Goal: Task Accomplishment & Management: Complete application form

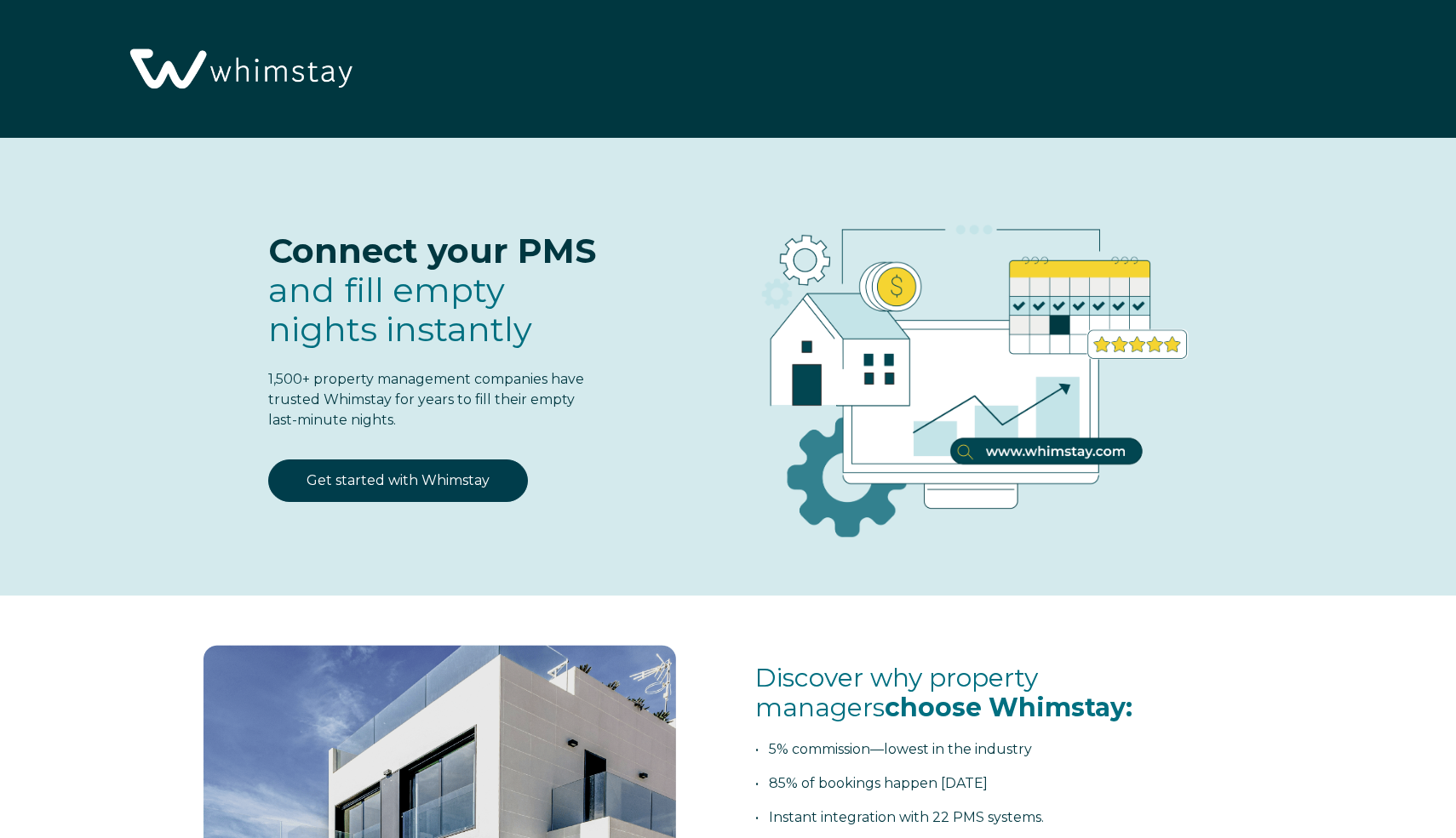
select select "PH"
select select "Standard"
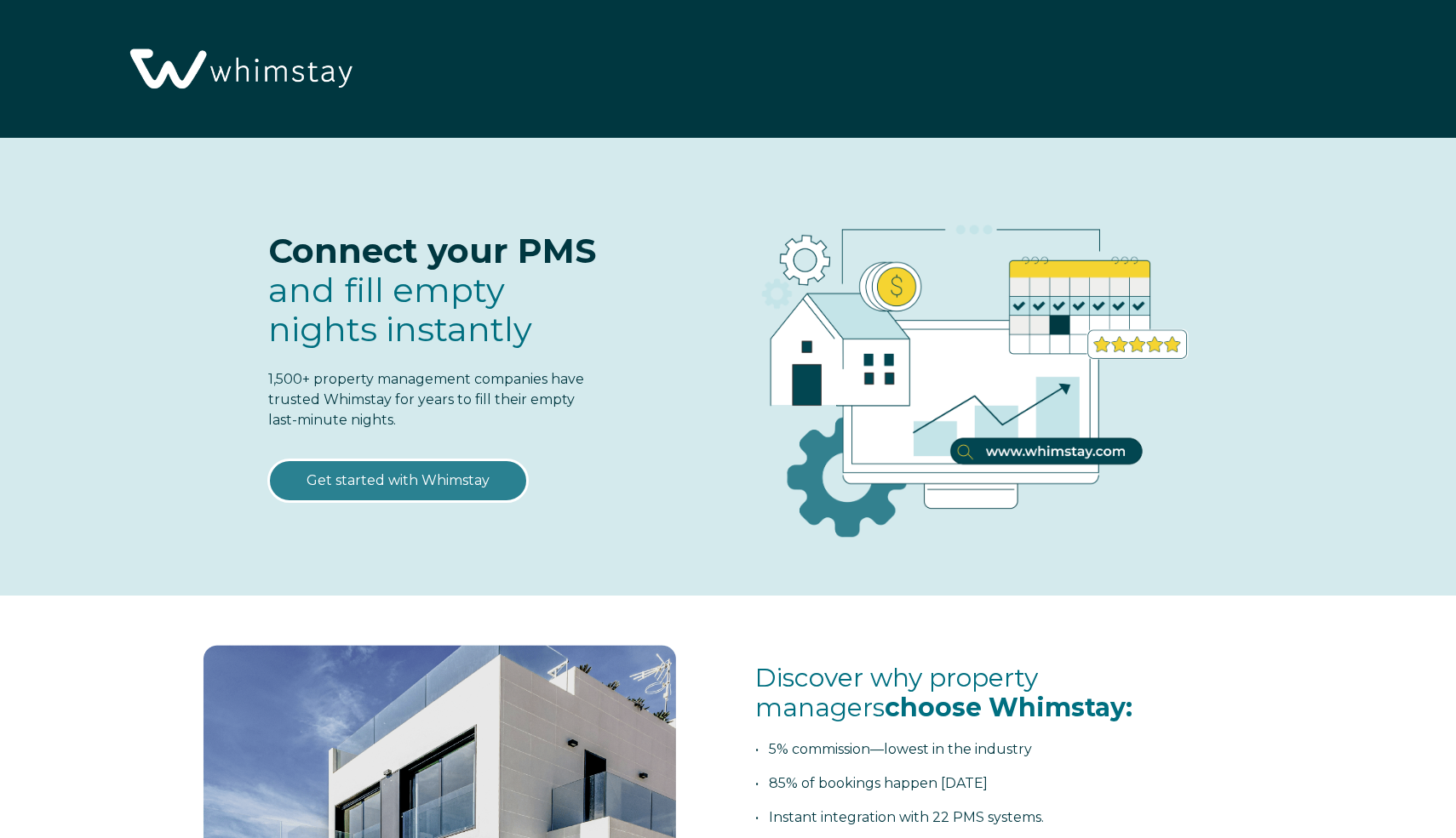
click at [401, 478] on link "Get started with Whimstay" at bounding box center [398, 481] width 260 height 43
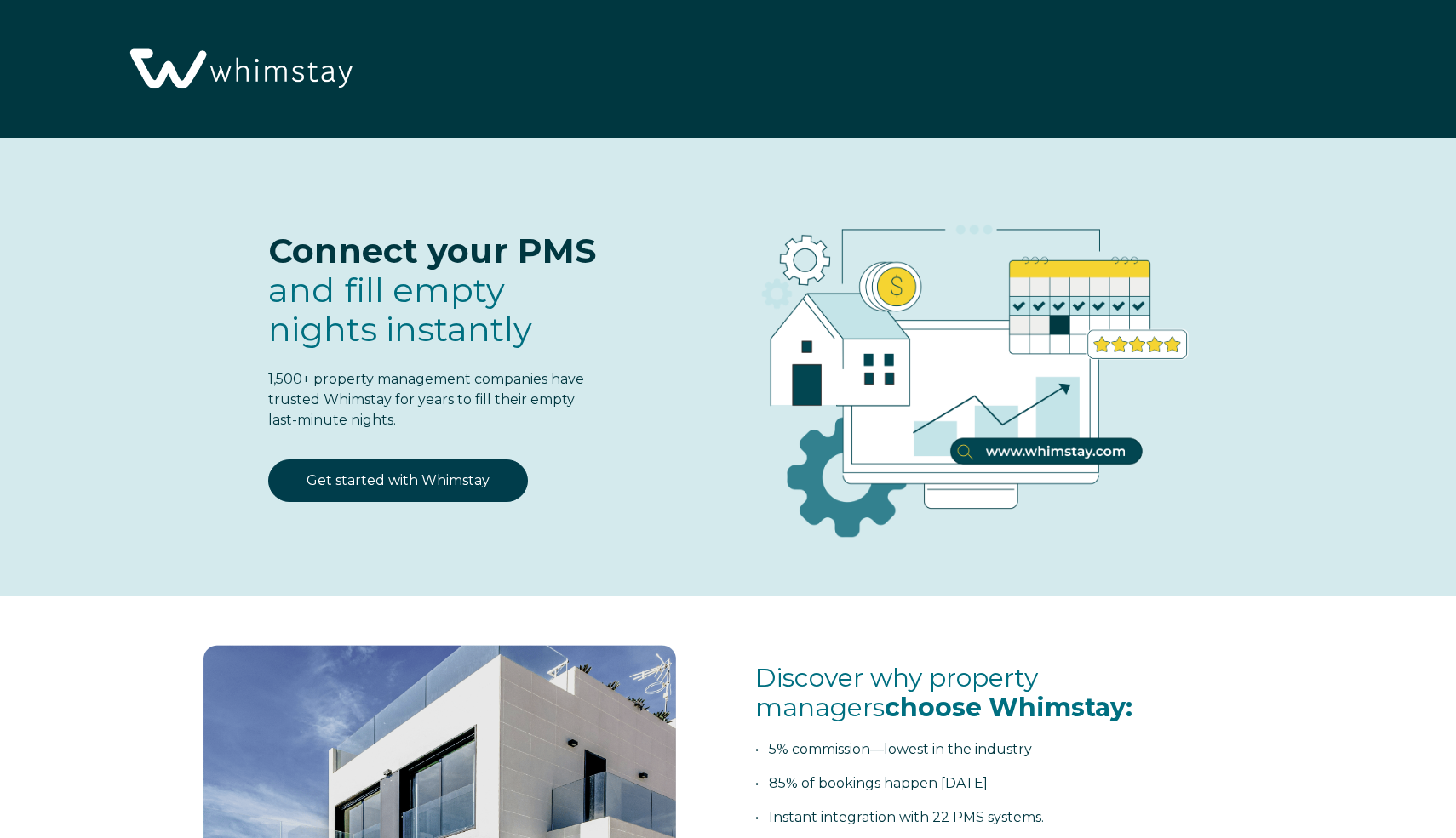
scroll to position [2169, 0]
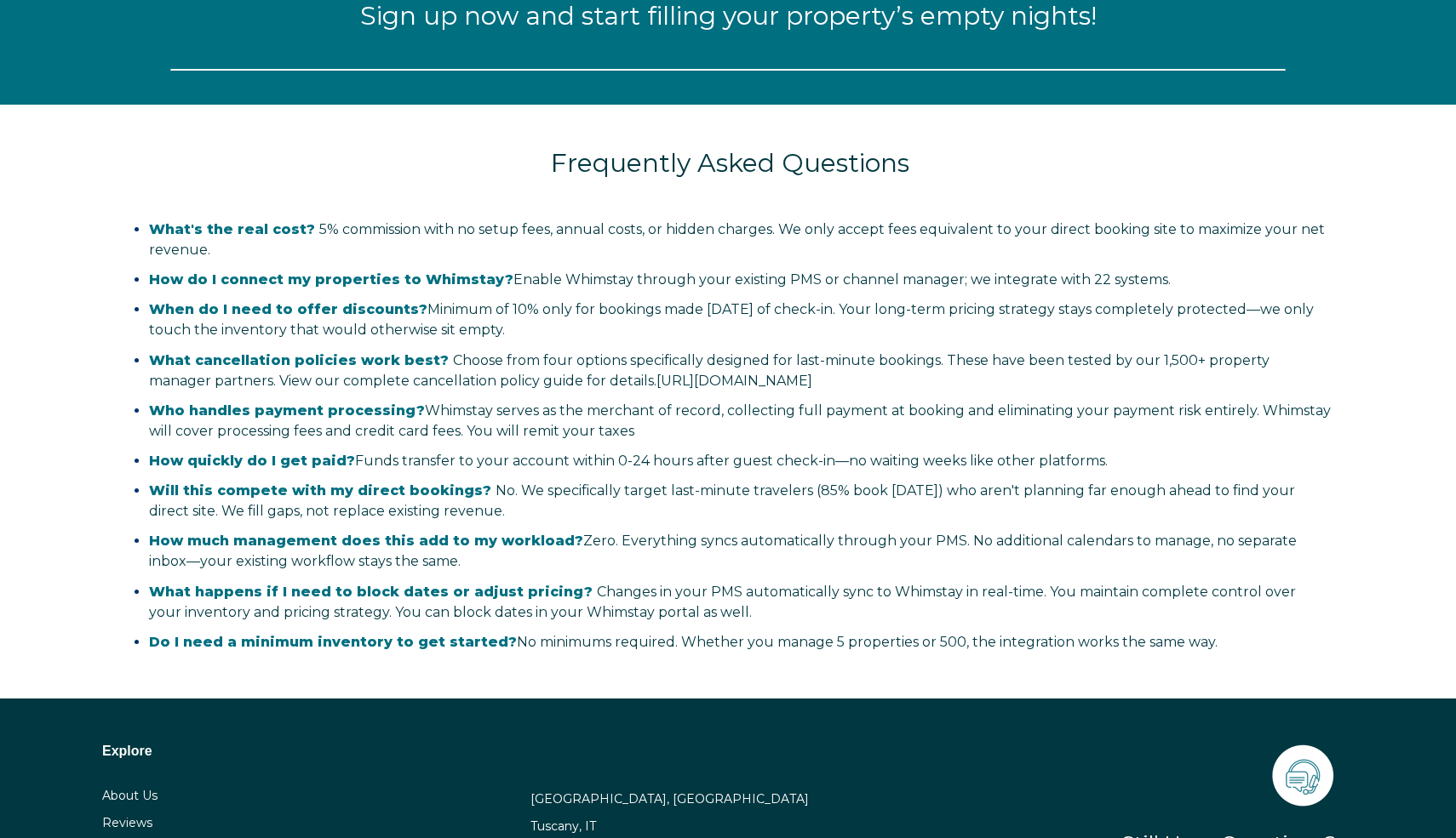
select select "PH"
select select "Standard"
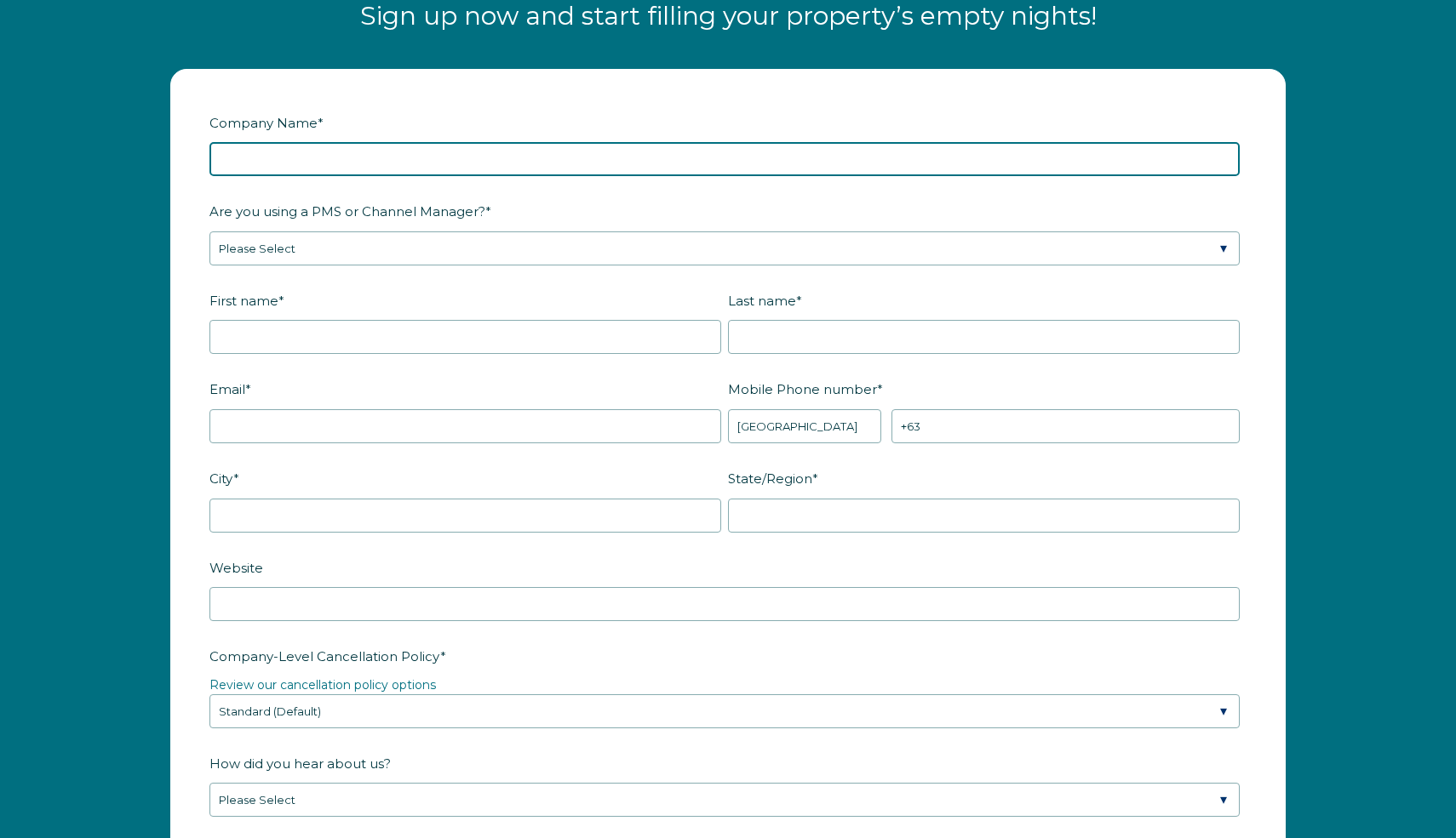
click at [418, 165] on input "Company Name *" at bounding box center [724, 158] width 1030 height 34
type input "Globenest LLC"
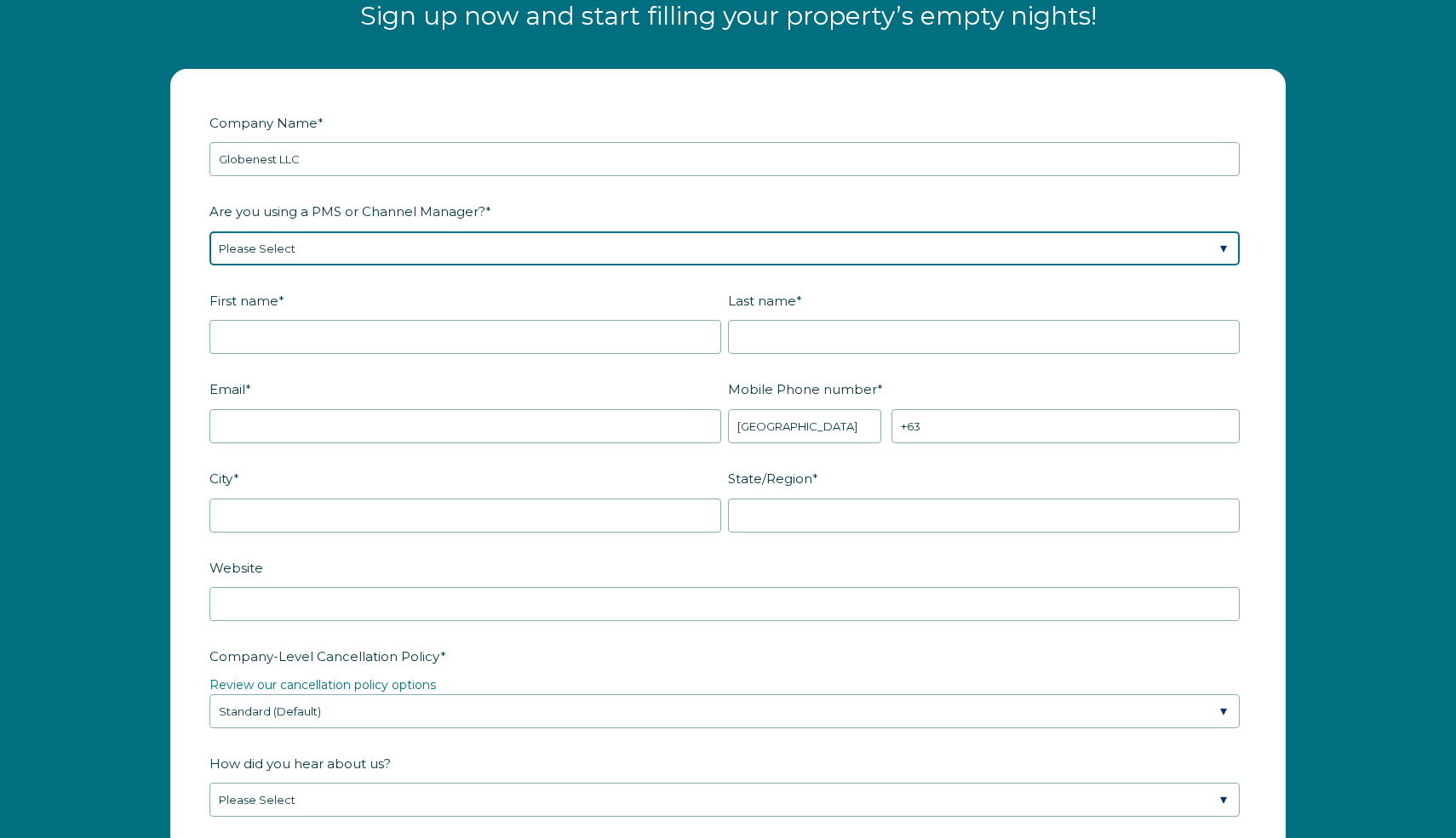
click at [372, 245] on select "Please Select Barefoot BookingPal Boost Brightside CiiRUS Escapia Guesty Hostaw…" at bounding box center [724, 248] width 1030 height 34
select select "Guesty"
click at [209, 232] on select "Please Select Barefoot BookingPal Boost Brightside CiiRUS Escapia Guesty Hostaw…" at bounding box center [724, 248] width 1030 height 34
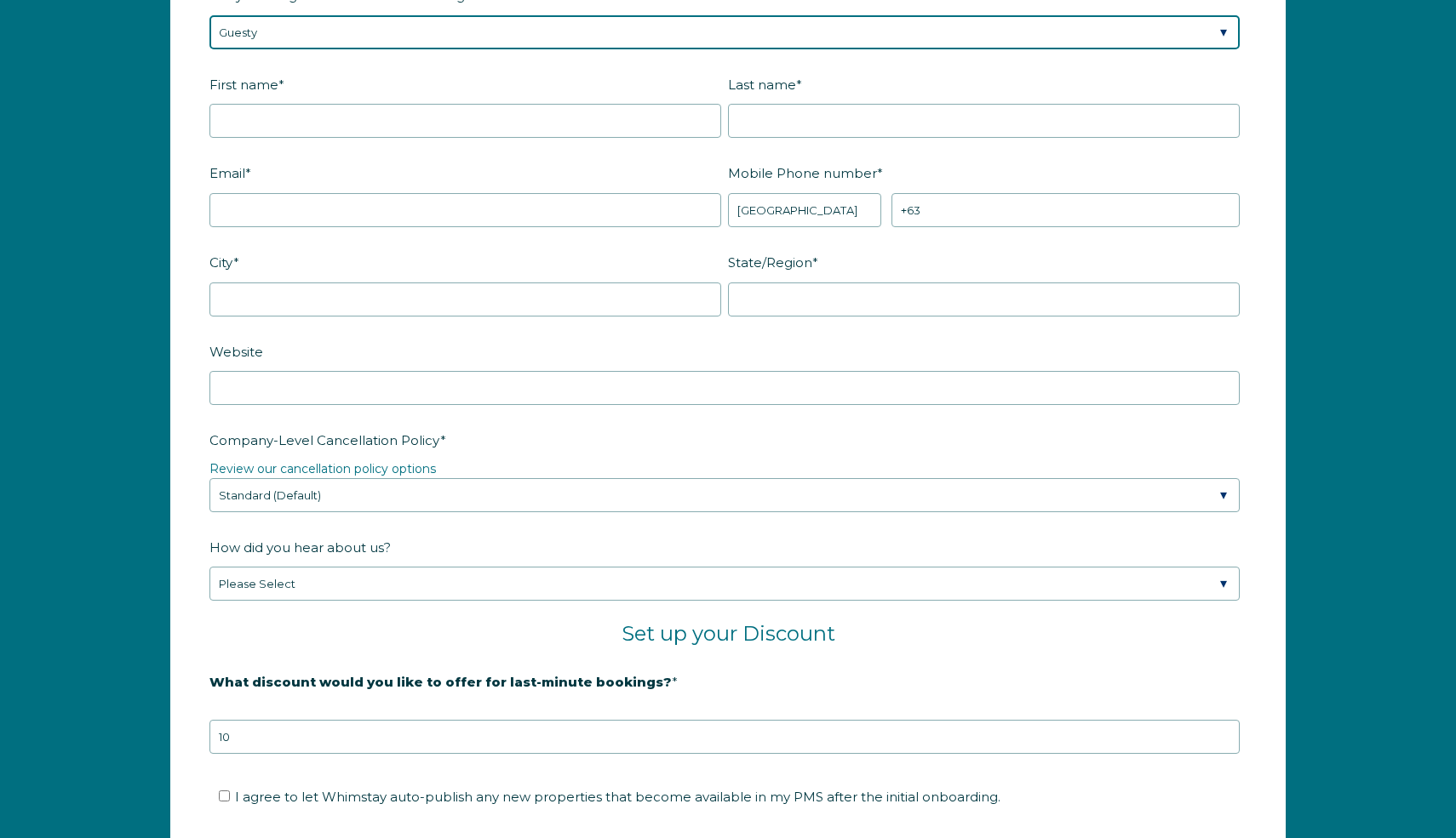
scroll to position [2434, 0]
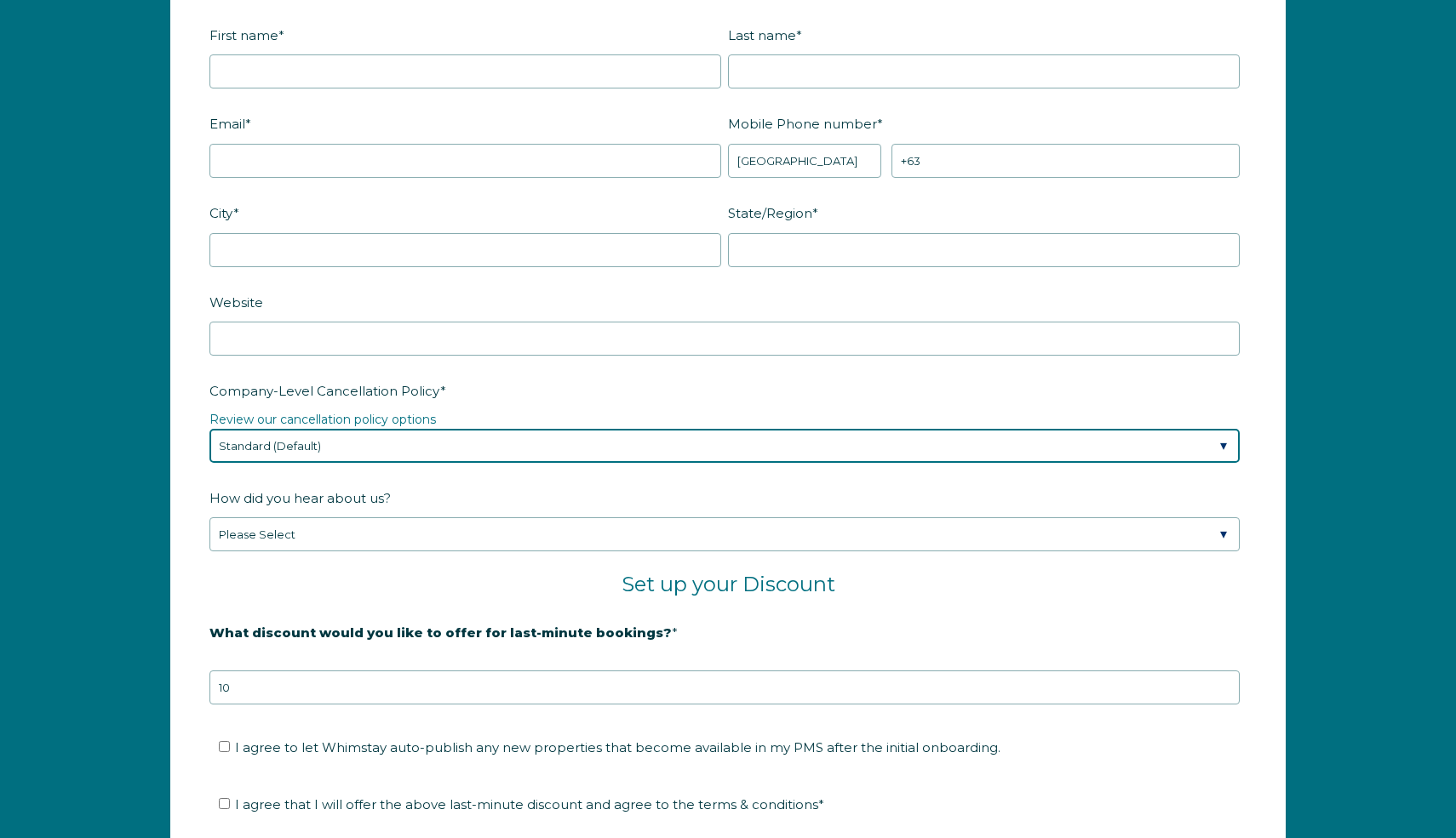
click at [364, 454] on select "Please Select Partial Standard (Default) Moderate Strict" at bounding box center [724, 445] width 1030 height 34
select select "Strict"
click at [209, 429] on select "Please Select Partial Standard (Default) Moderate Strict" at bounding box center [724, 445] width 1030 height 34
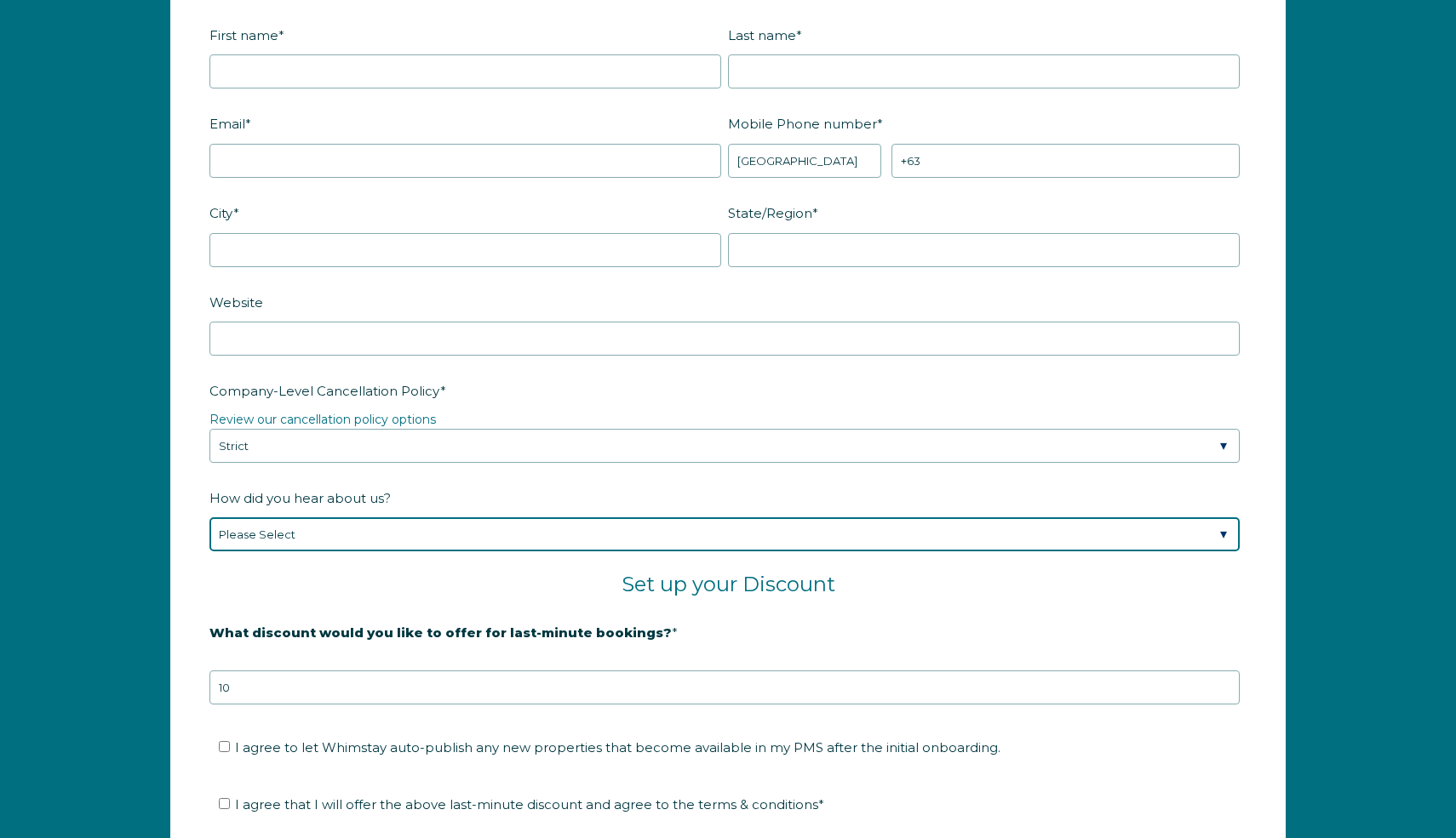
click at [342, 524] on select "Please Select Found Whimstay through a Google search Spoke to a Whimstay salesp…" at bounding box center [724, 534] width 1030 height 34
select select "Other"
click at [209, 517] on select "Please Select Found Whimstay through a Google search Spoke to a Whimstay salesp…" at bounding box center [724, 534] width 1030 height 34
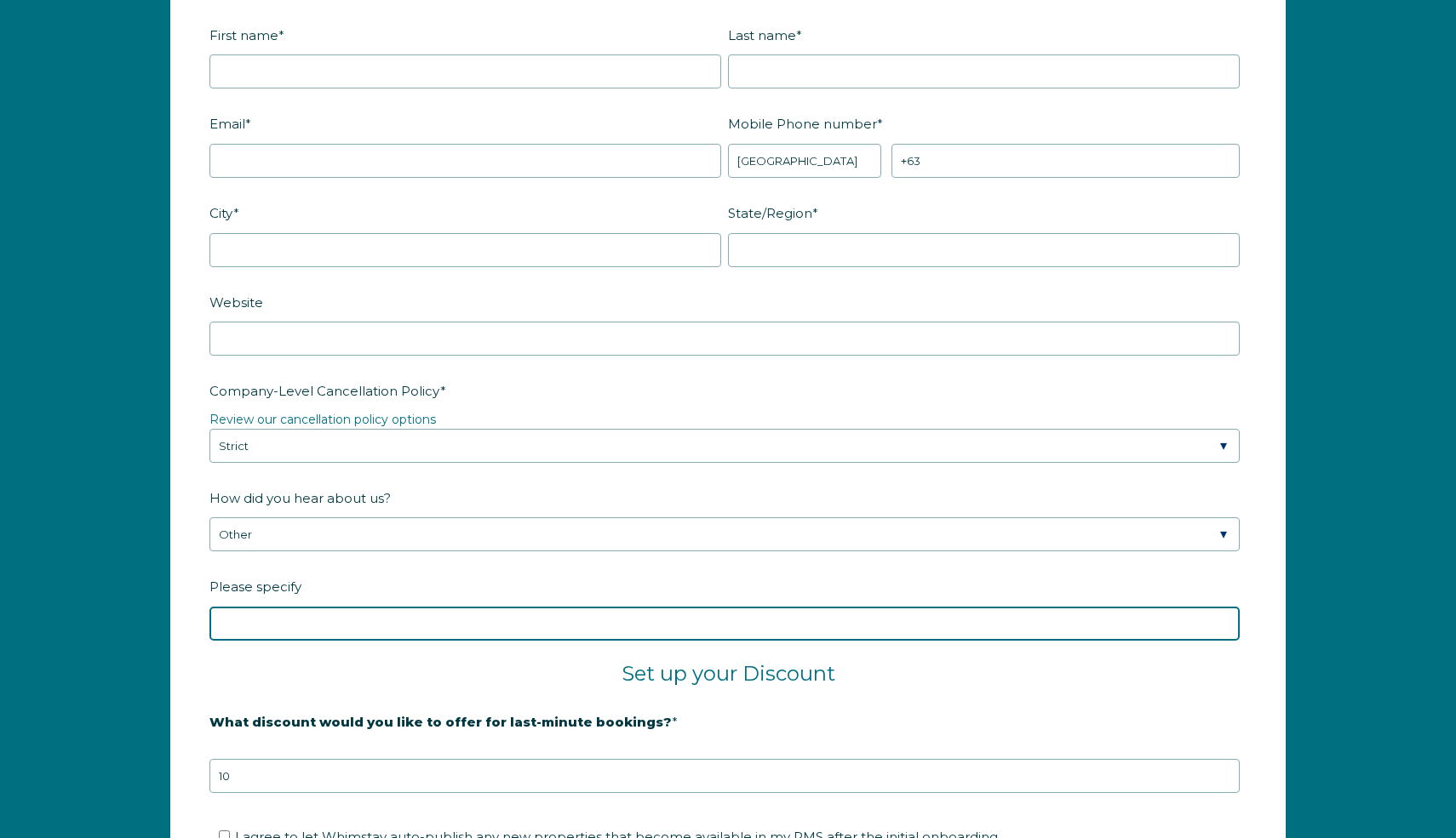
click at [355, 614] on input "Please specify" at bounding box center [724, 624] width 1030 height 34
type input "PRevious"
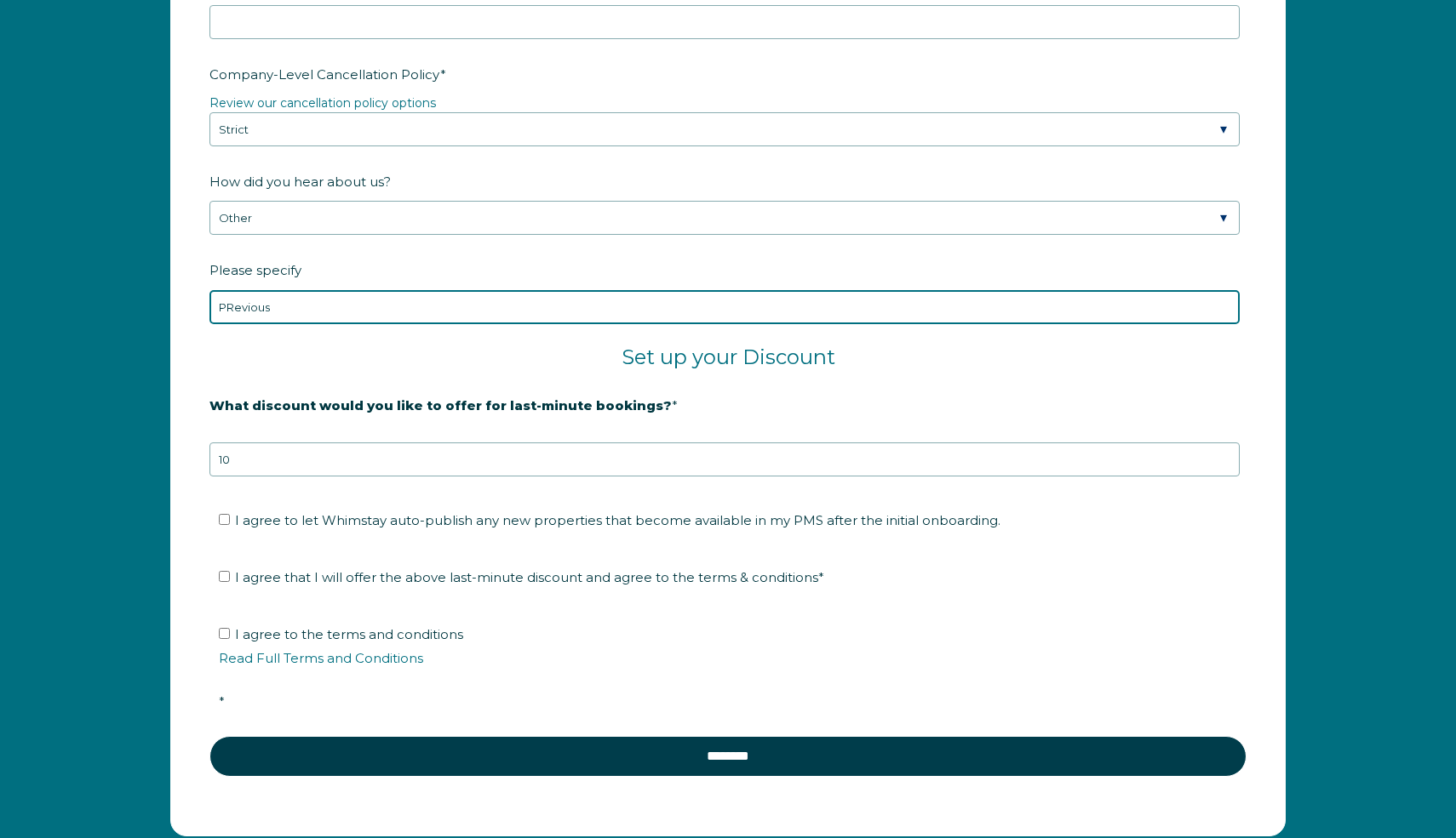
scroll to position [2773, 0]
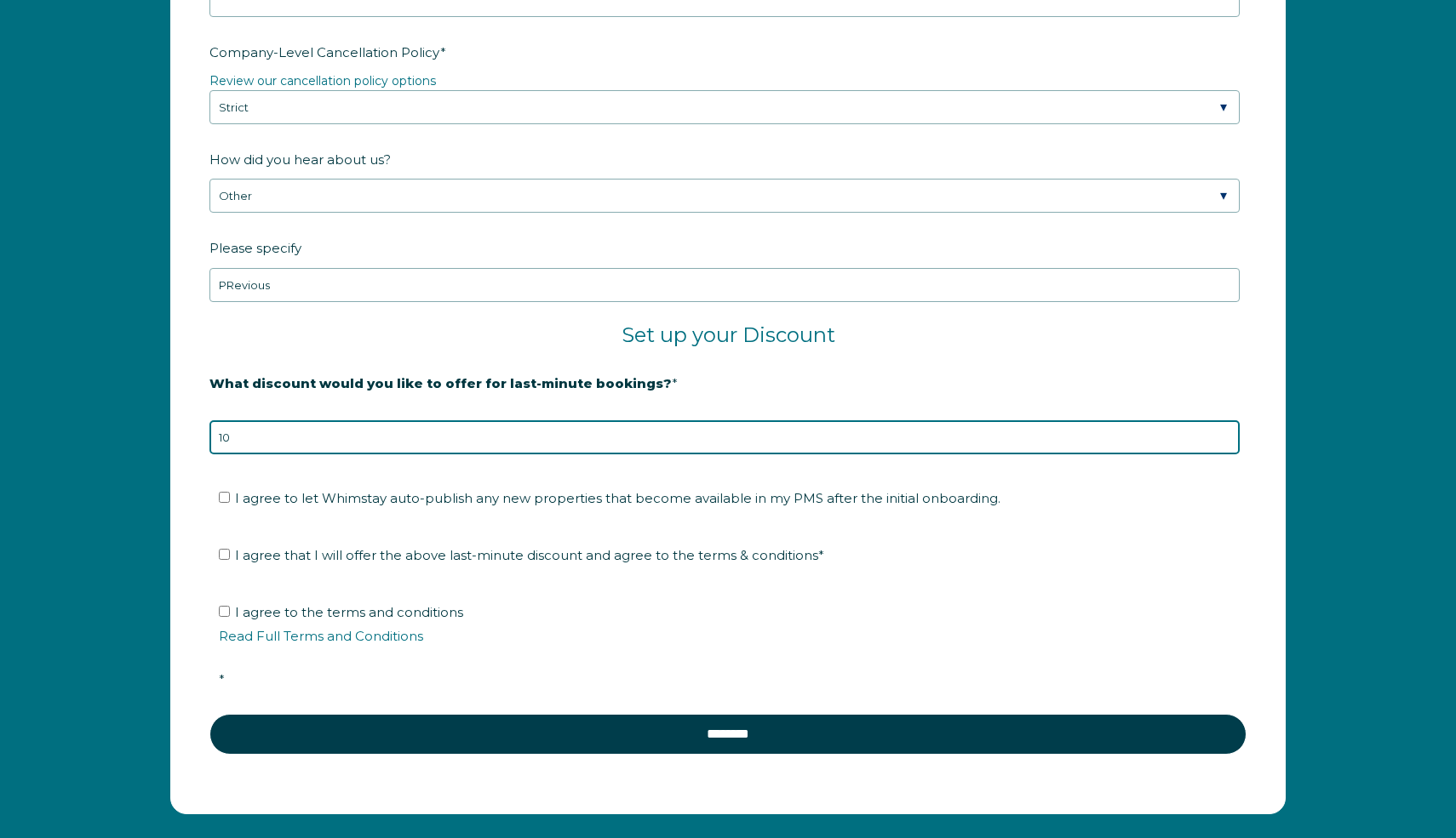
click at [336, 424] on input "10" at bounding box center [724, 437] width 1030 height 34
type input "1"
type input "5"
type input "10"
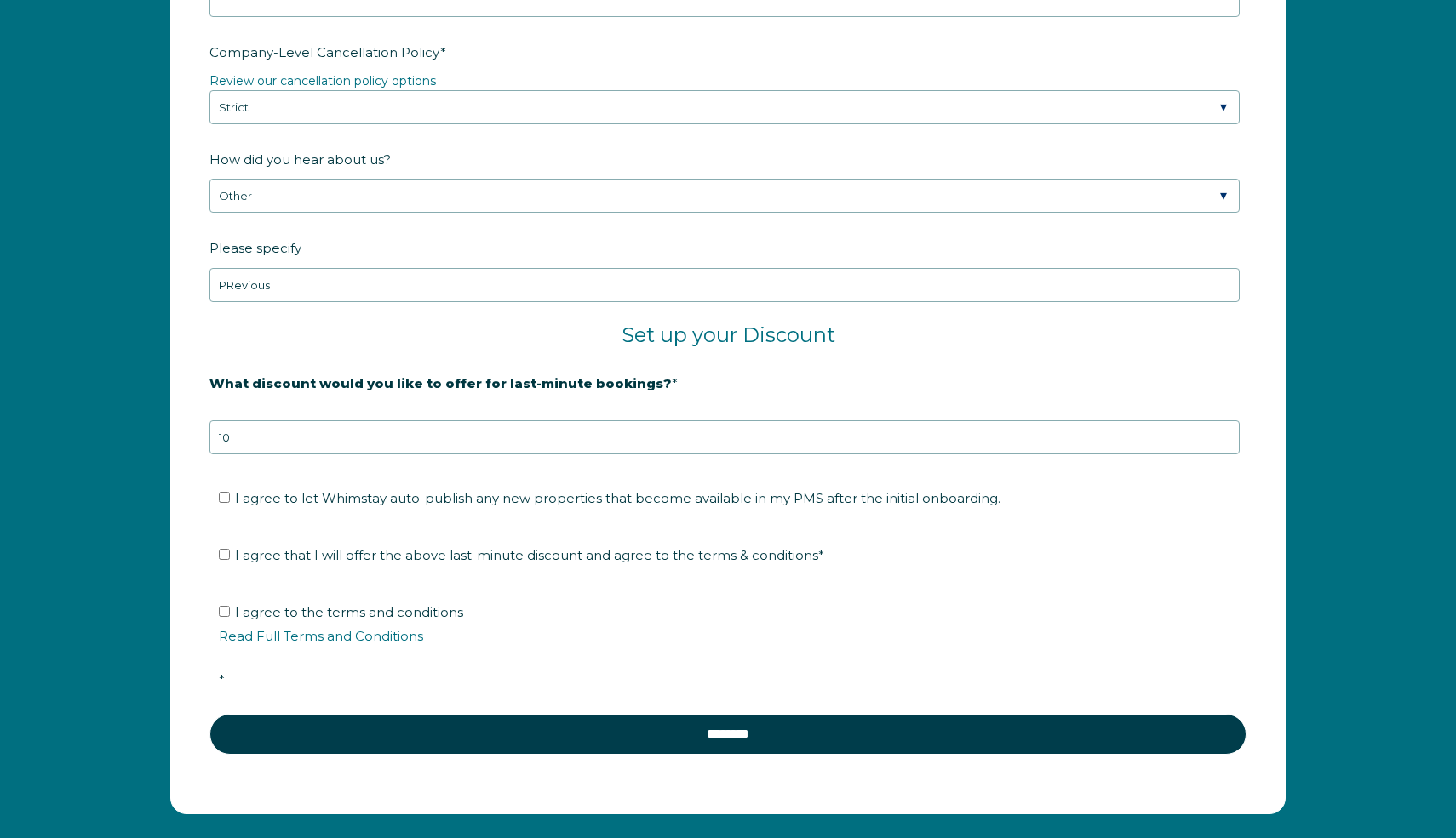
click at [287, 370] on span "What discount would you like to offer for last-minute bookings?" at bounding box center [440, 383] width 463 height 26
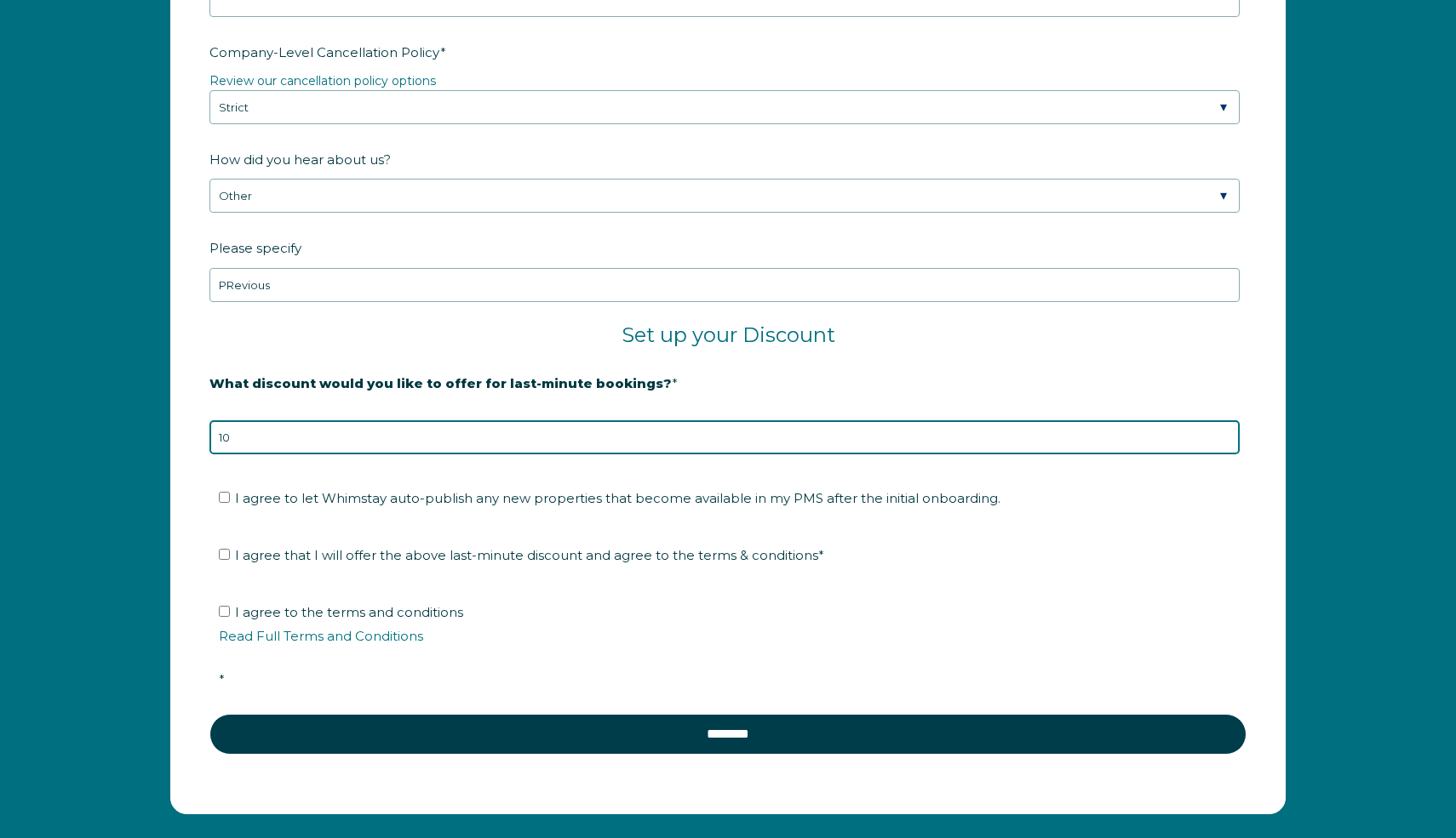
click at [287, 421] on input "10" at bounding box center [724, 437] width 1030 height 34
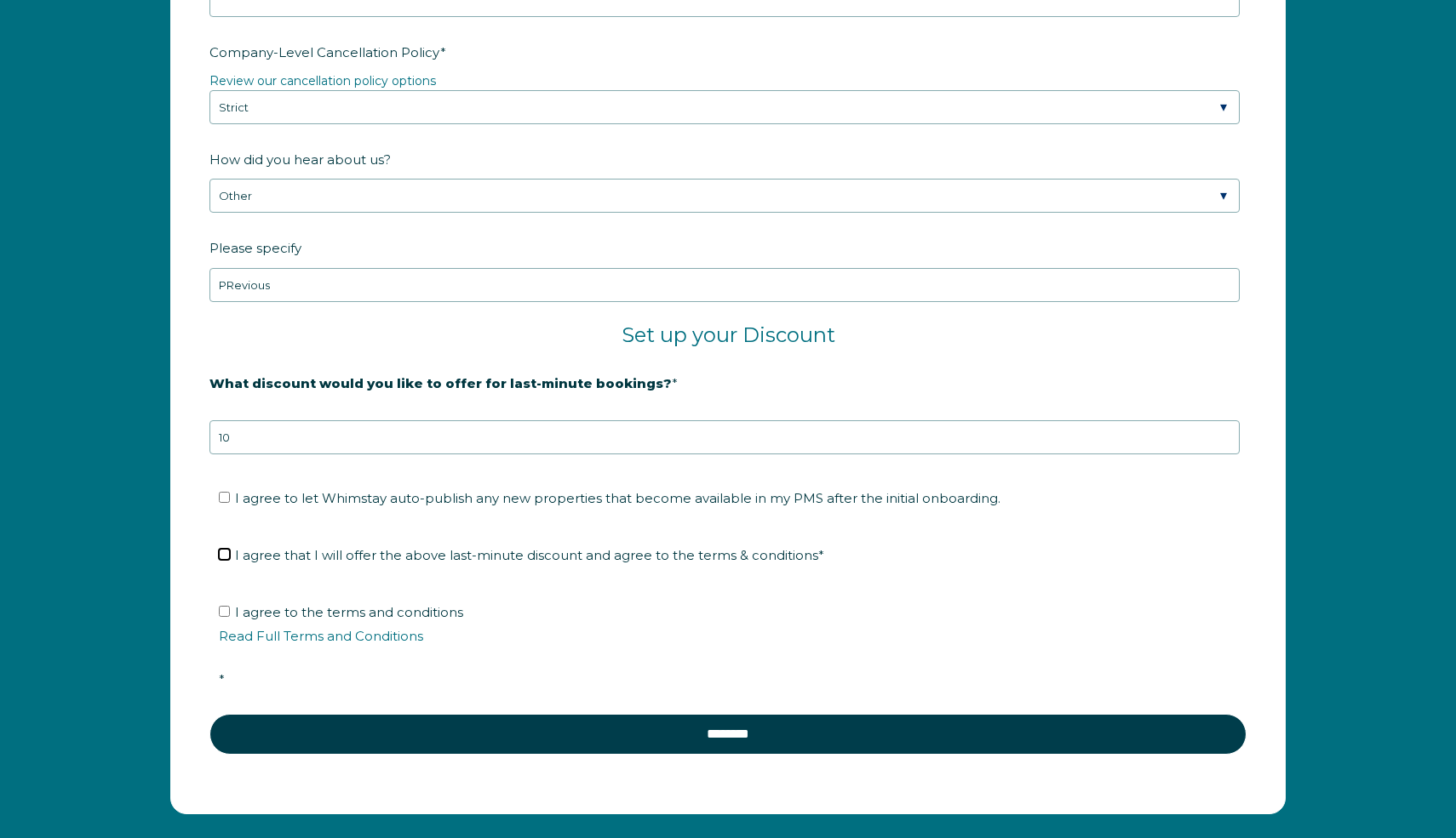
click at [227, 555] on input "I agree that I will offer the above last-minute discount and agree to the terms…" at bounding box center [225, 554] width 11 height 11
checkbox input "true"
click at [230, 504] on li "I agree to let Whimstay auto-publish any new properties that become available i…" at bounding box center [734, 499] width 1030 height 27
click at [225, 492] on input "I agree to let Whimstay auto-publish any new properties that become available i…" at bounding box center [225, 497] width 11 height 11
checkbox input "true"
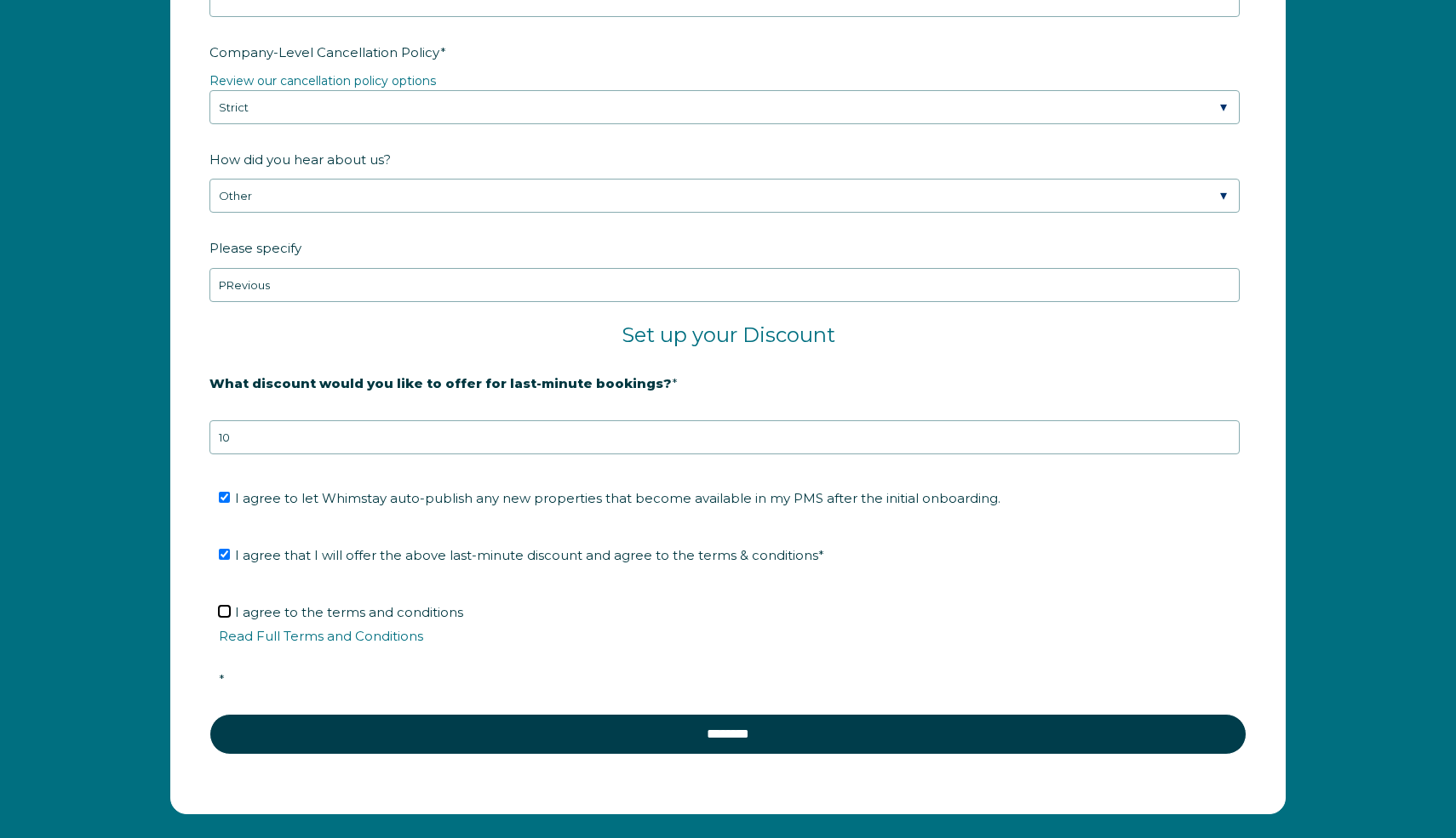
click at [224, 612] on input "I agree to the terms and conditions Read Full Terms and Conditions *" at bounding box center [225, 612] width 11 height 11
checkbox input "true"
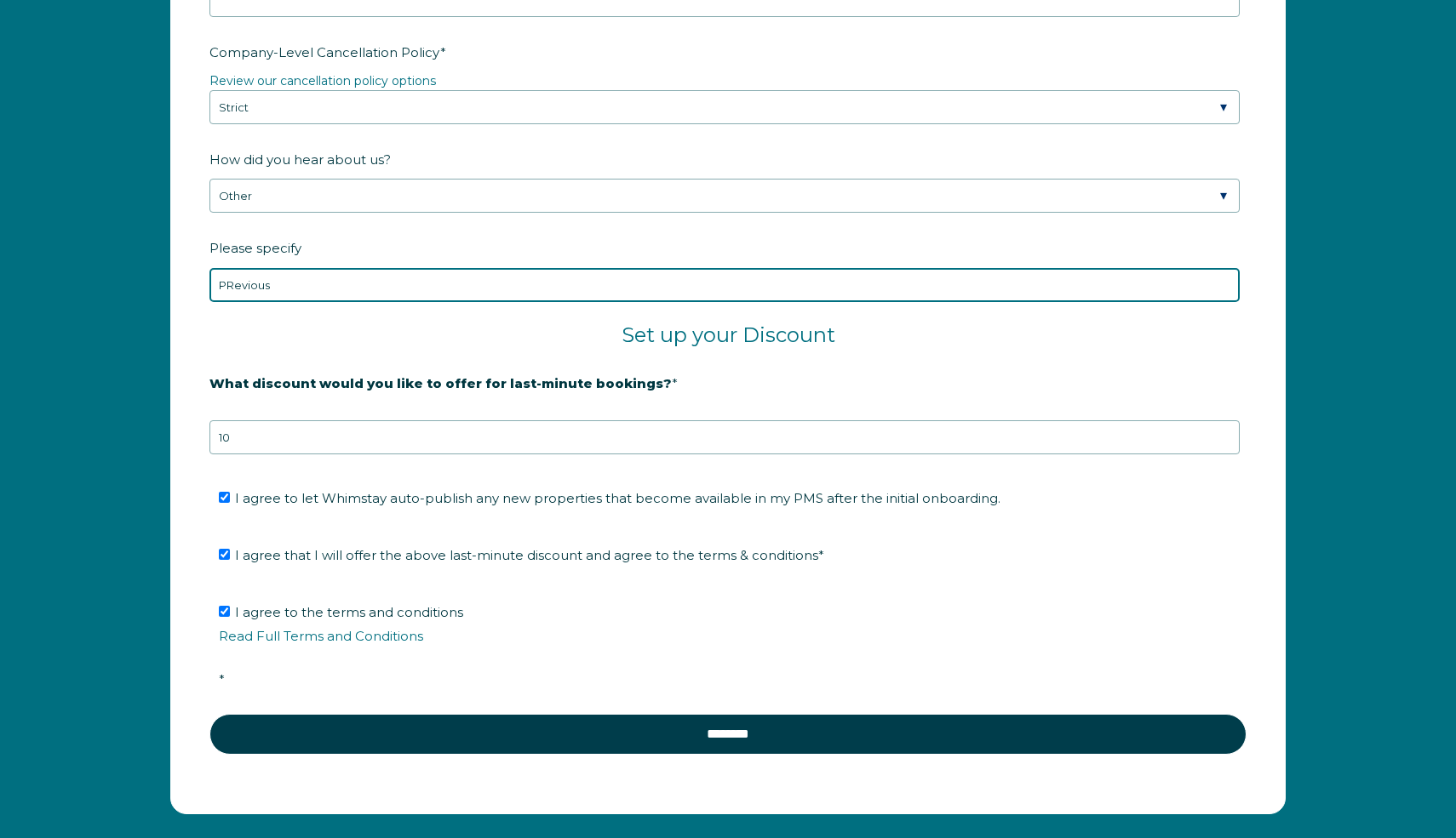
click at [347, 286] on input "PRevious" at bounding box center [724, 284] width 1030 height 34
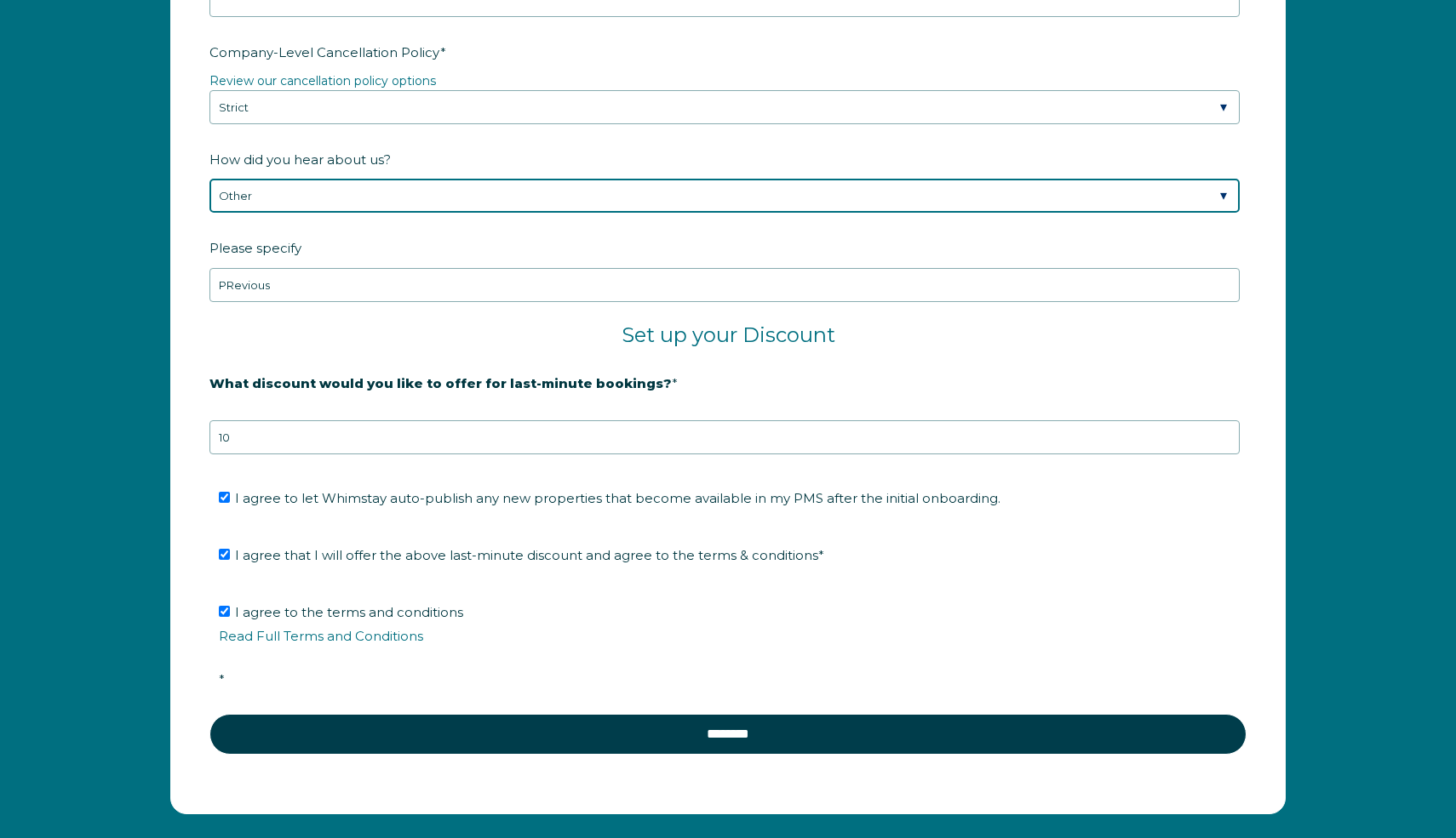
click at [365, 205] on select "Please Select Found Whimstay through a Google search Spoke to a Whimstay salesp…" at bounding box center [724, 195] width 1030 height 34
select select "Referral from a Friend"
click at [209, 179] on select "Please Select Found Whimstay through a Google search Spoke to a Whimstay salesp…" at bounding box center [724, 195] width 1030 height 34
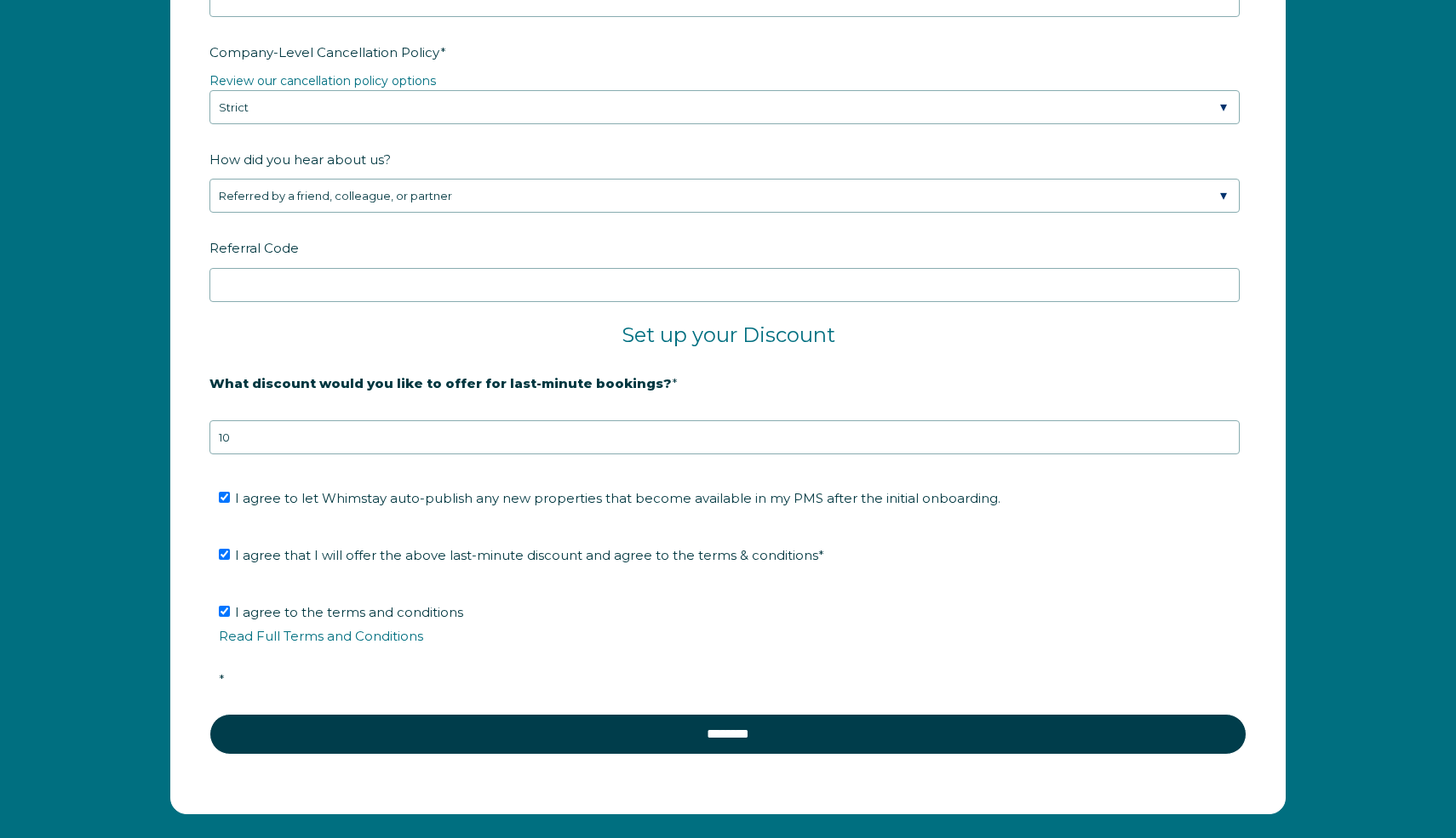
click at [385, 235] on label "Referral Code" at bounding box center [728, 248] width 1038 height 30
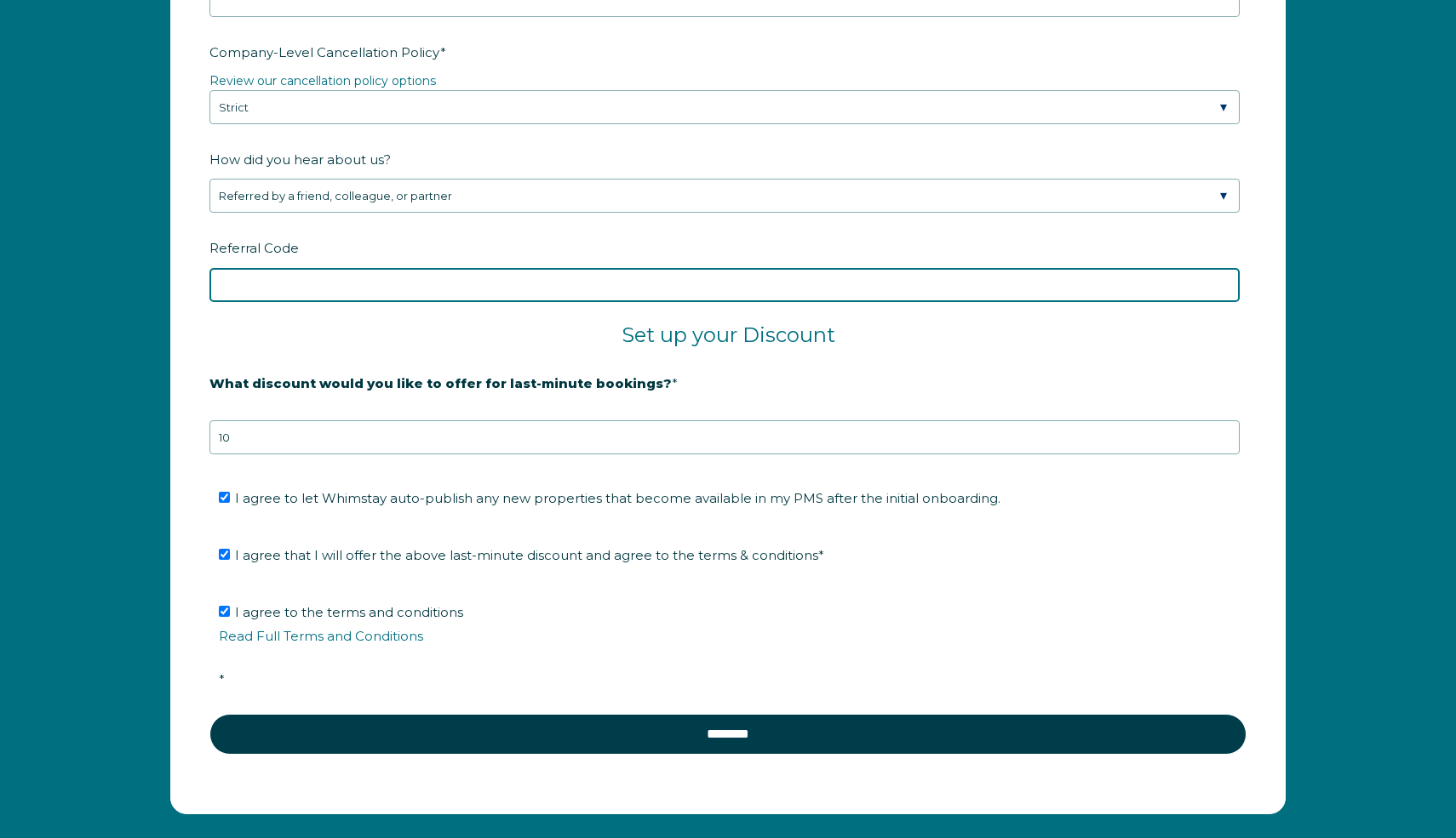
click at [385, 268] on input "Referral Code" at bounding box center [724, 284] width 1030 height 34
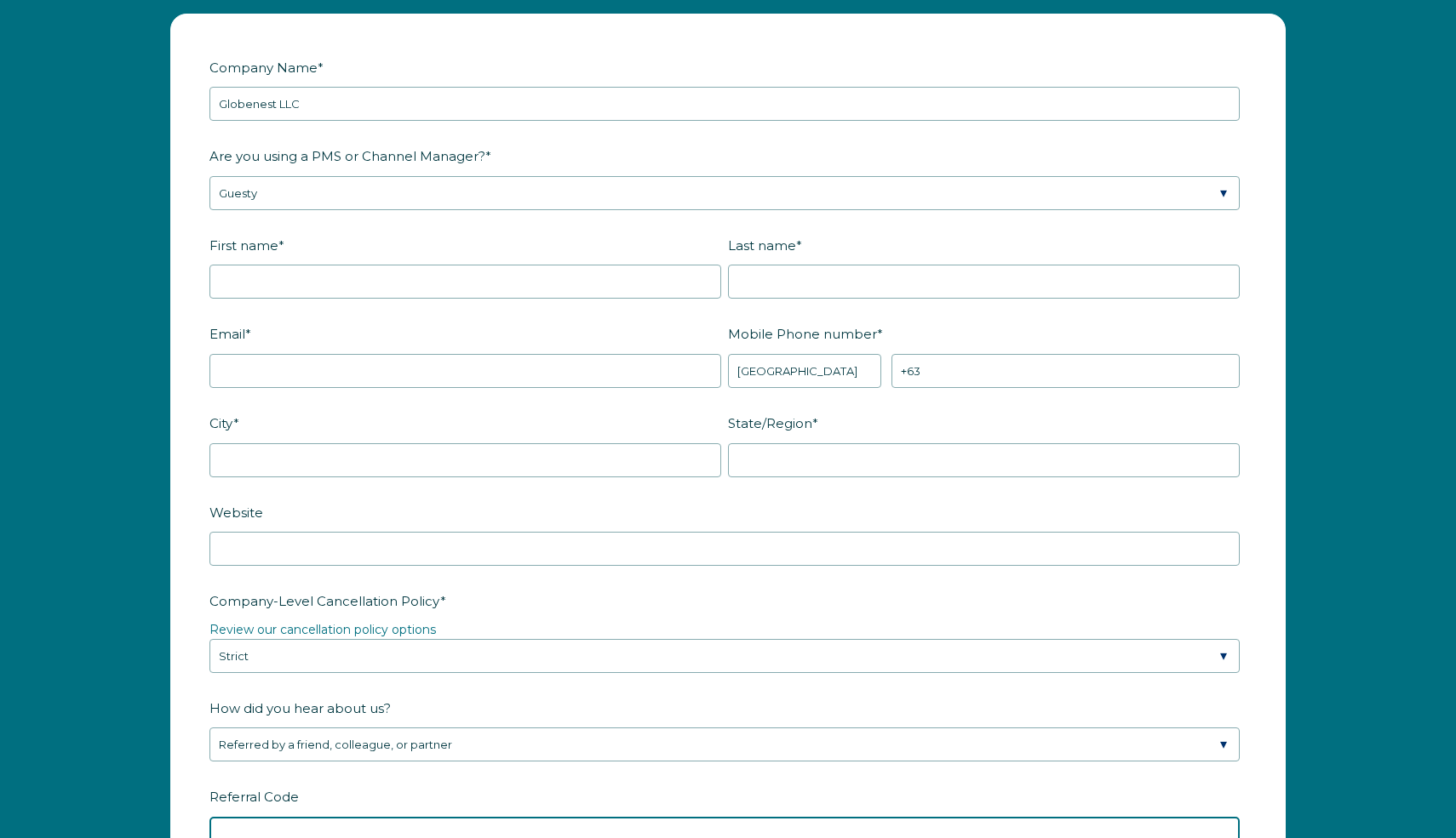
scroll to position [2218, 0]
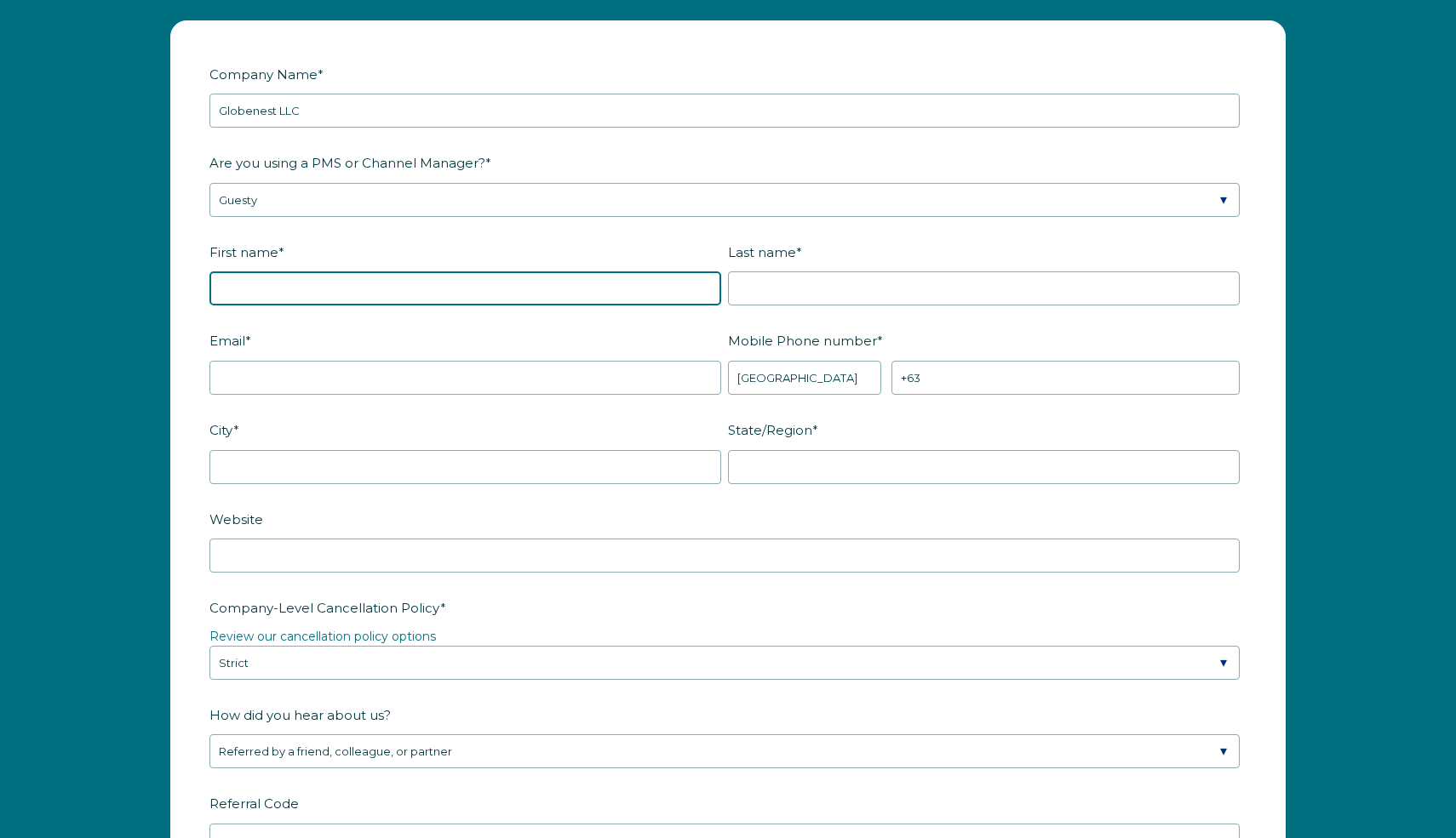
click at [353, 275] on input "First name *" at bounding box center [465, 288] width 512 height 34
type input "[PERSON_NAME]"
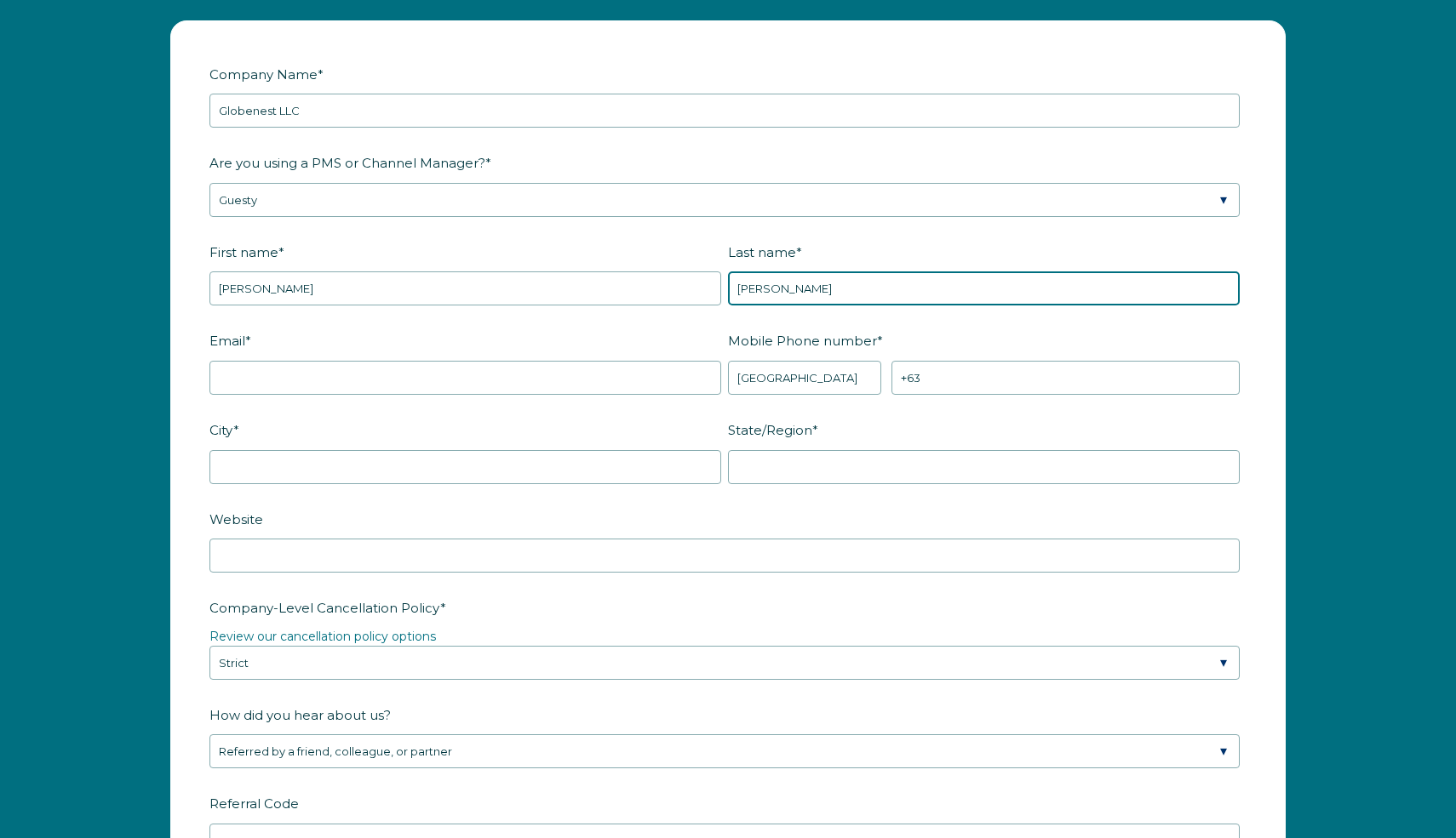
type input "[PERSON_NAME]"
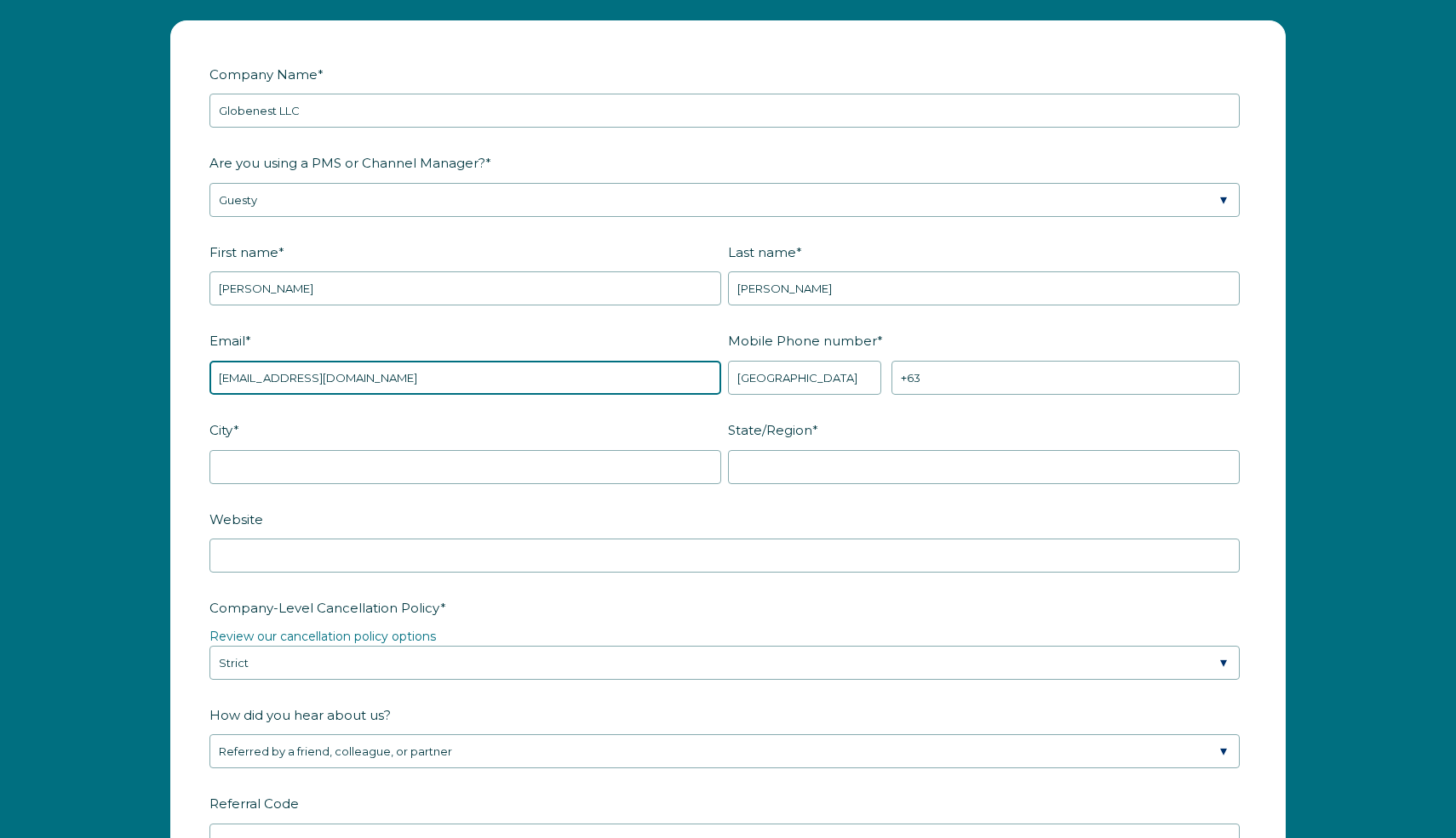
type input "[EMAIL_ADDRESS][DOMAIN_NAME]"
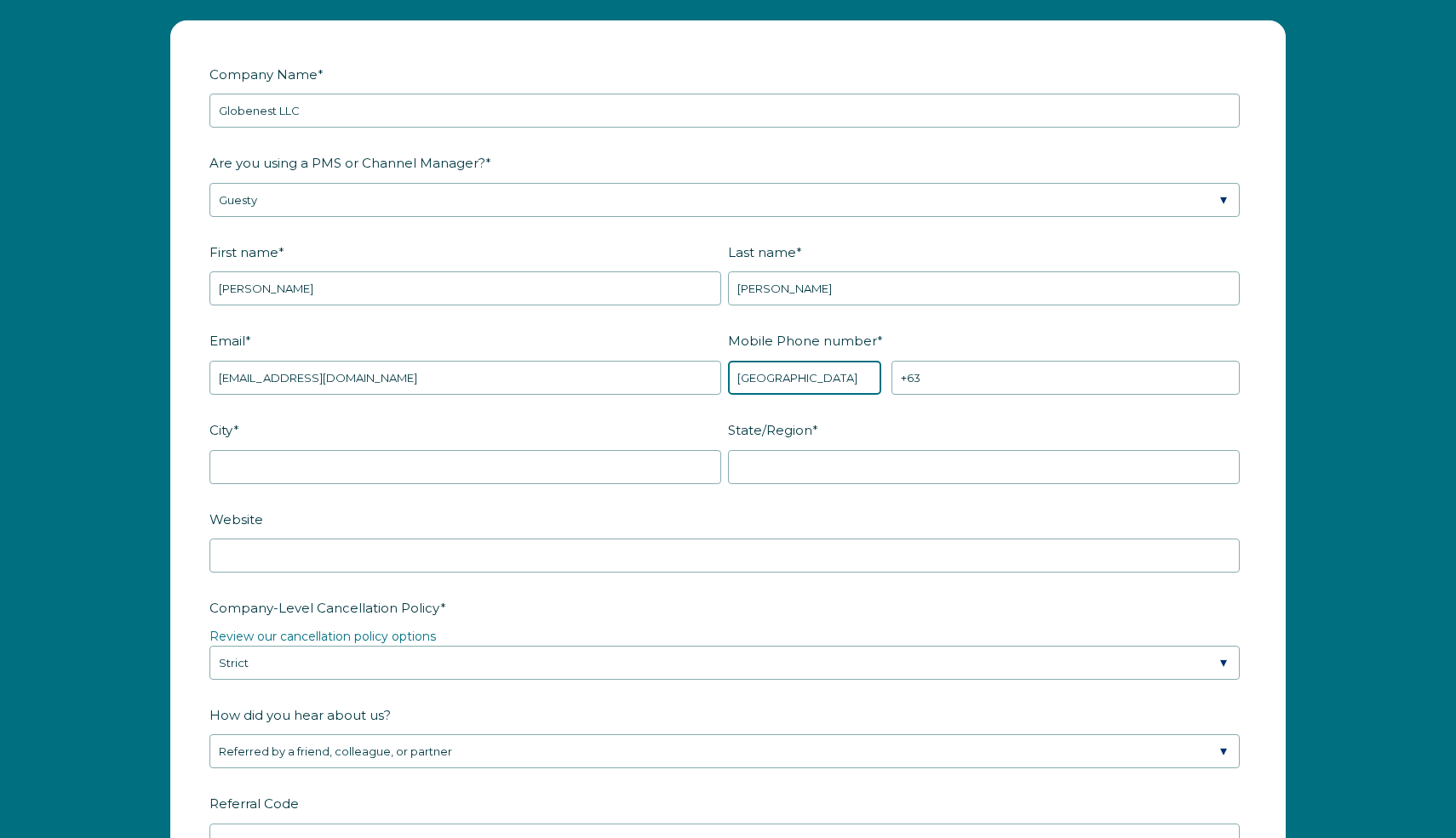
click at [771, 376] on select "* [GEOGRAPHIC_DATA] (‫[GEOGRAPHIC_DATA]‬‎) [GEOGRAPHIC_DATA] ([GEOGRAPHIC_DATA]…" at bounding box center [805, 377] width 154 height 34
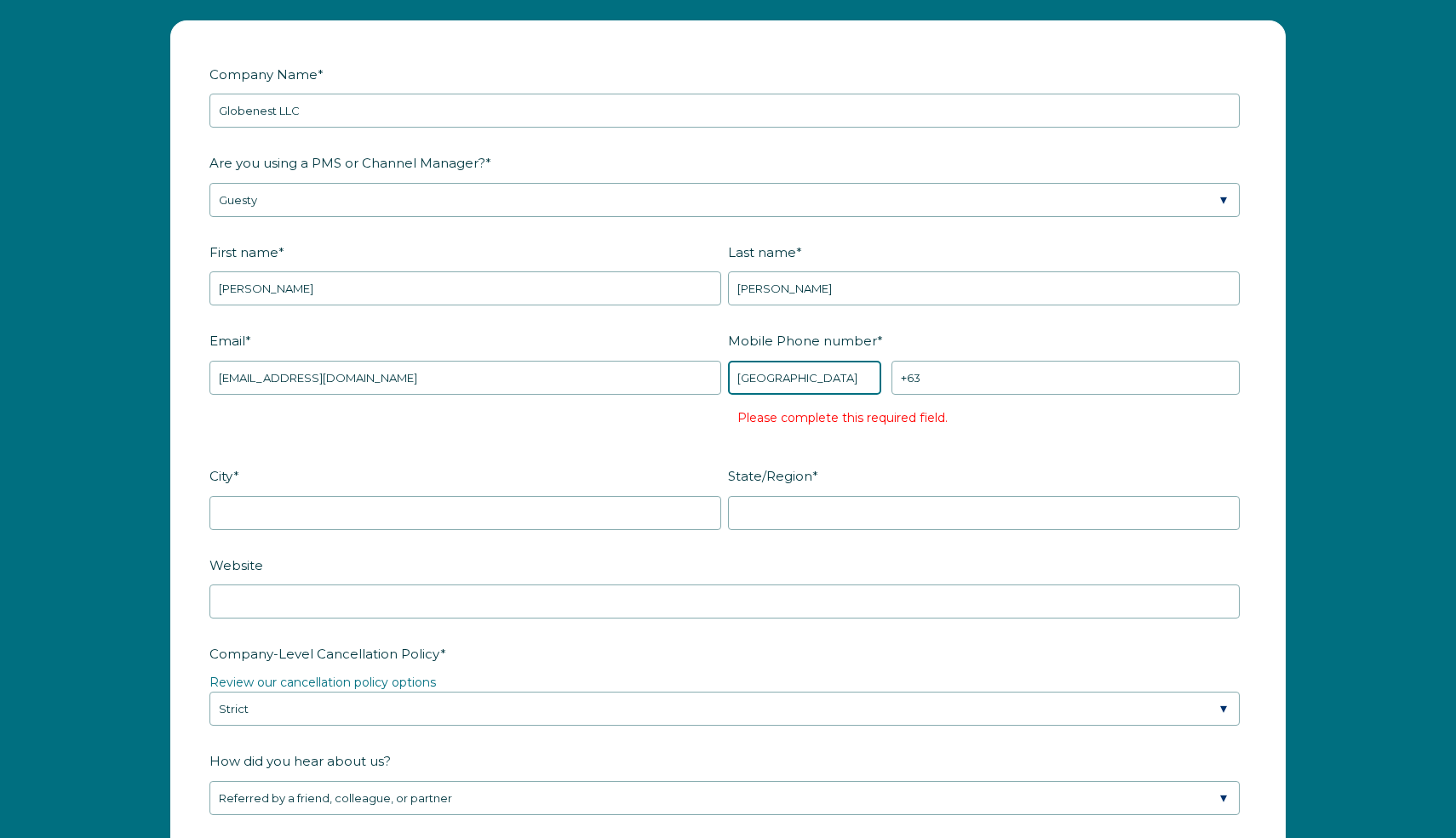
select select "US"
click at [728, 361] on select "* [GEOGRAPHIC_DATA] (‫[GEOGRAPHIC_DATA]‬‎) [GEOGRAPHIC_DATA] ([GEOGRAPHIC_DATA]…" at bounding box center [805, 377] width 154 height 34
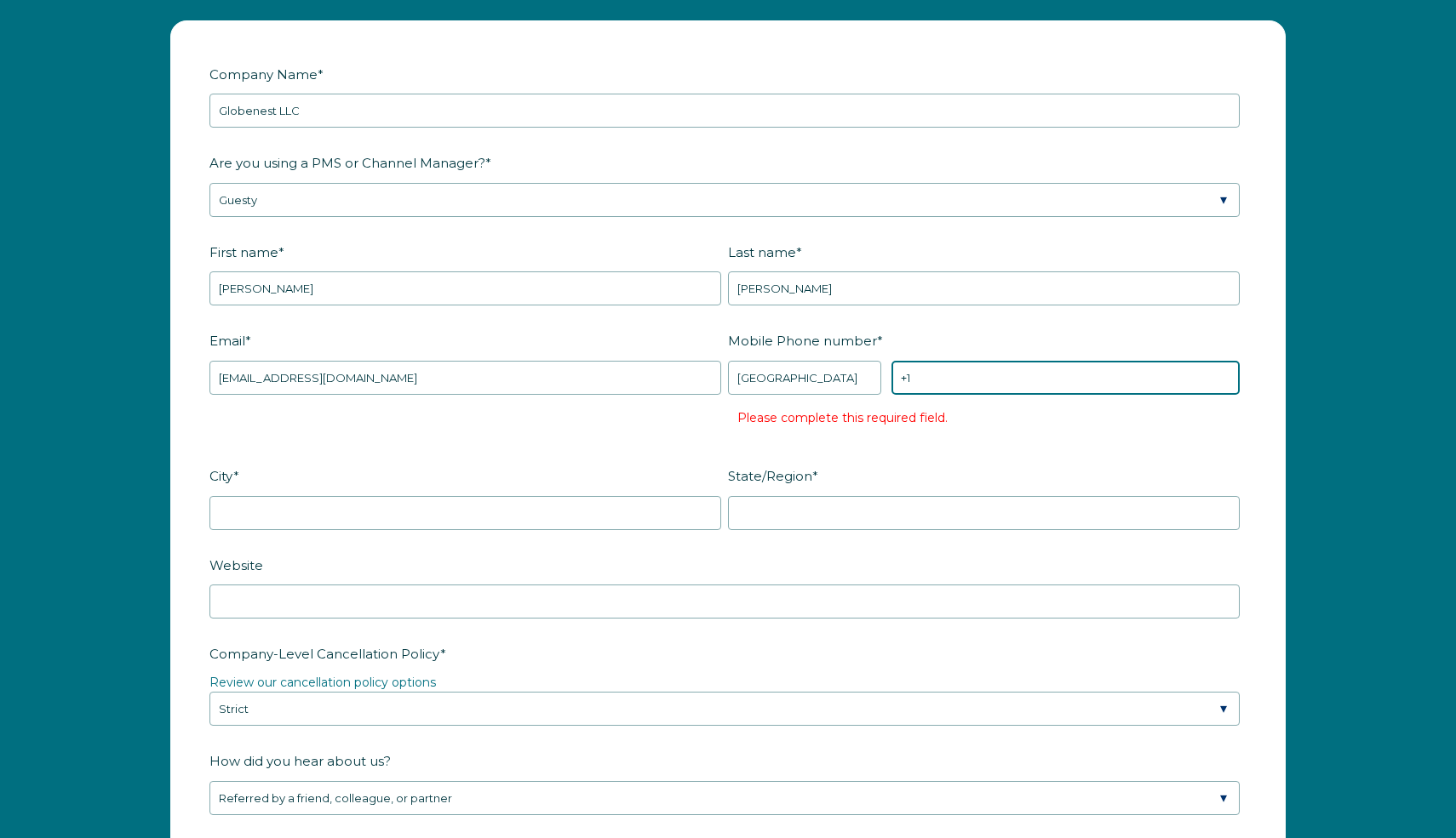
click at [937, 369] on input "+1" at bounding box center [1066, 377] width 348 height 34
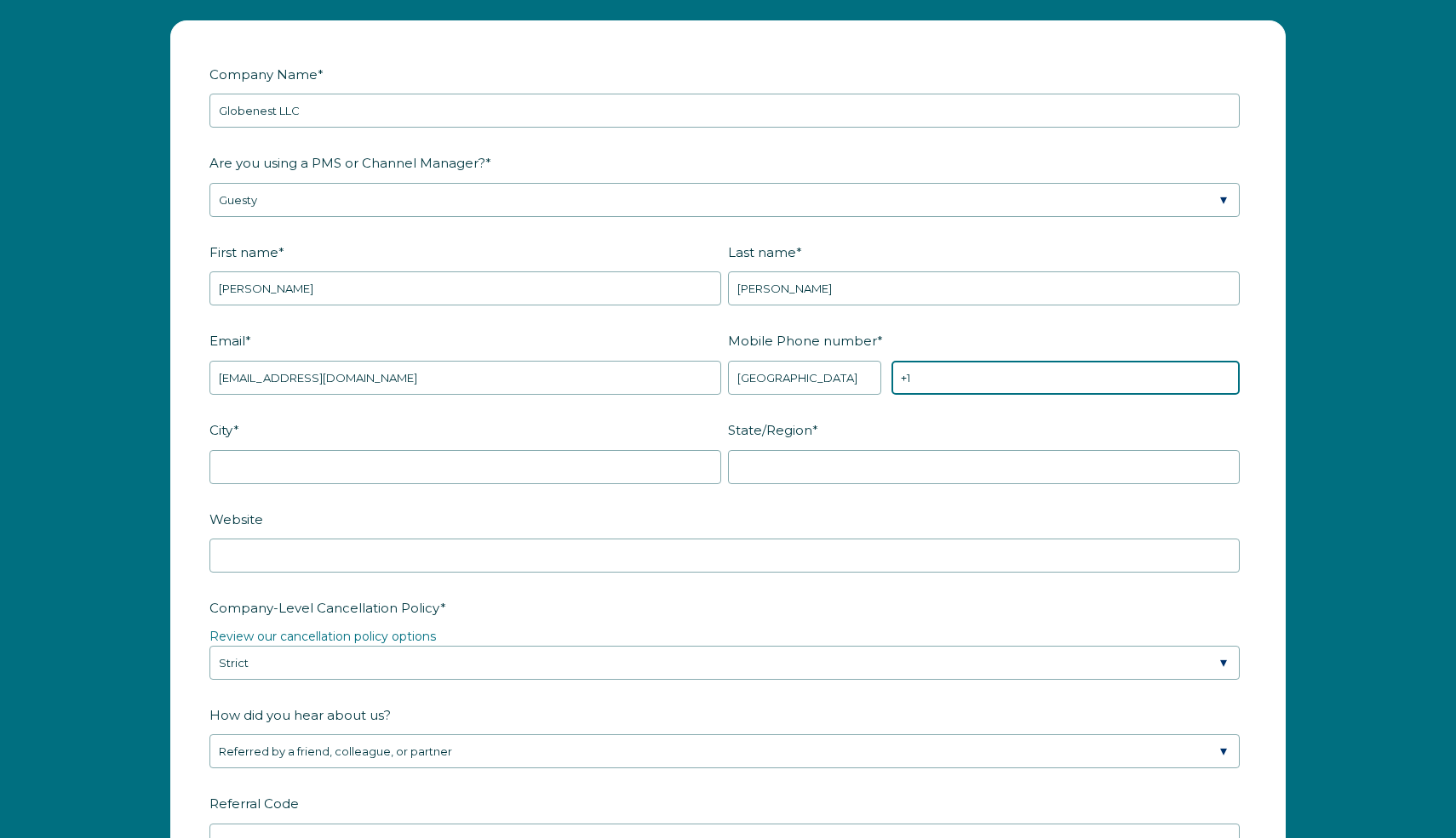
paste input "‪[PHONE_NUMBER]‬"
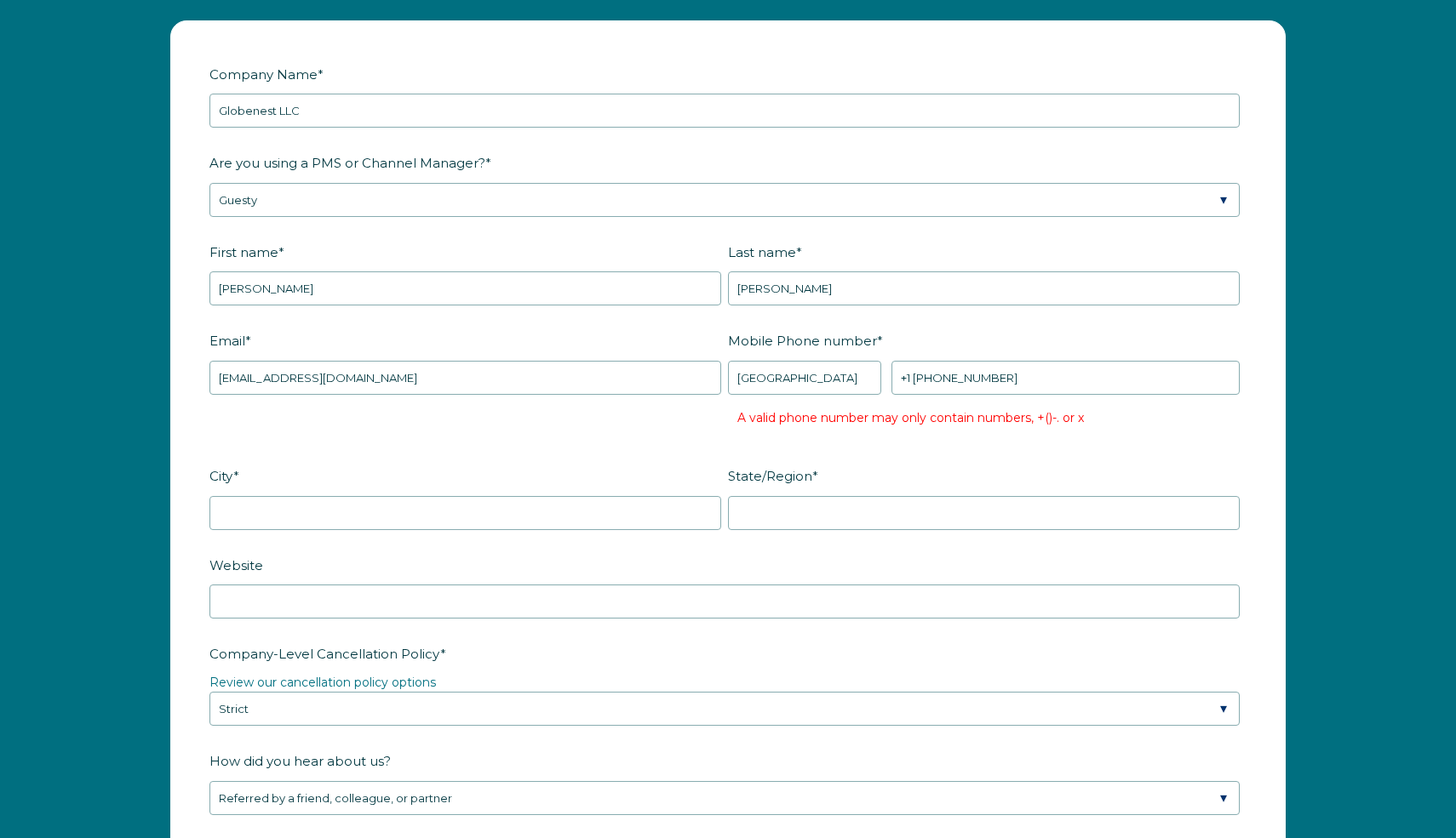
click at [597, 490] on div "City *" at bounding box center [468, 496] width 518 height 69
click at [919, 373] on input "+1 ‪[PHONE_NUMBER]‬" at bounding box center [1066, 377] width 348 height 34
click at [1001, 382] on input "+1 ‪2017465378‬" at bounding box center [1066, 377] width 348 height 34
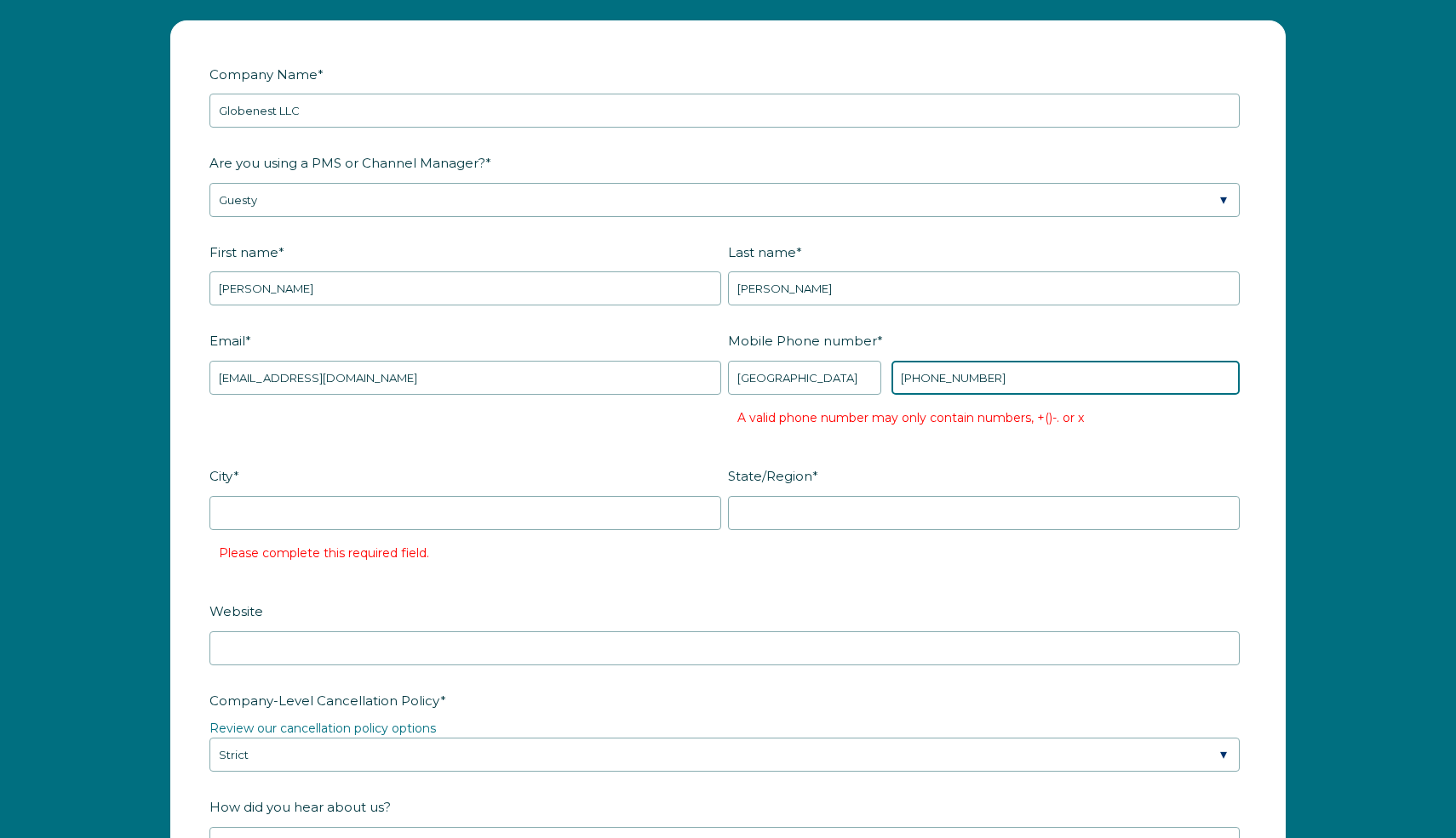
click at [1010, 381] on input "[PHONE_NUMBER]‬" at bounding box center [1066, 377] width 348 height 34
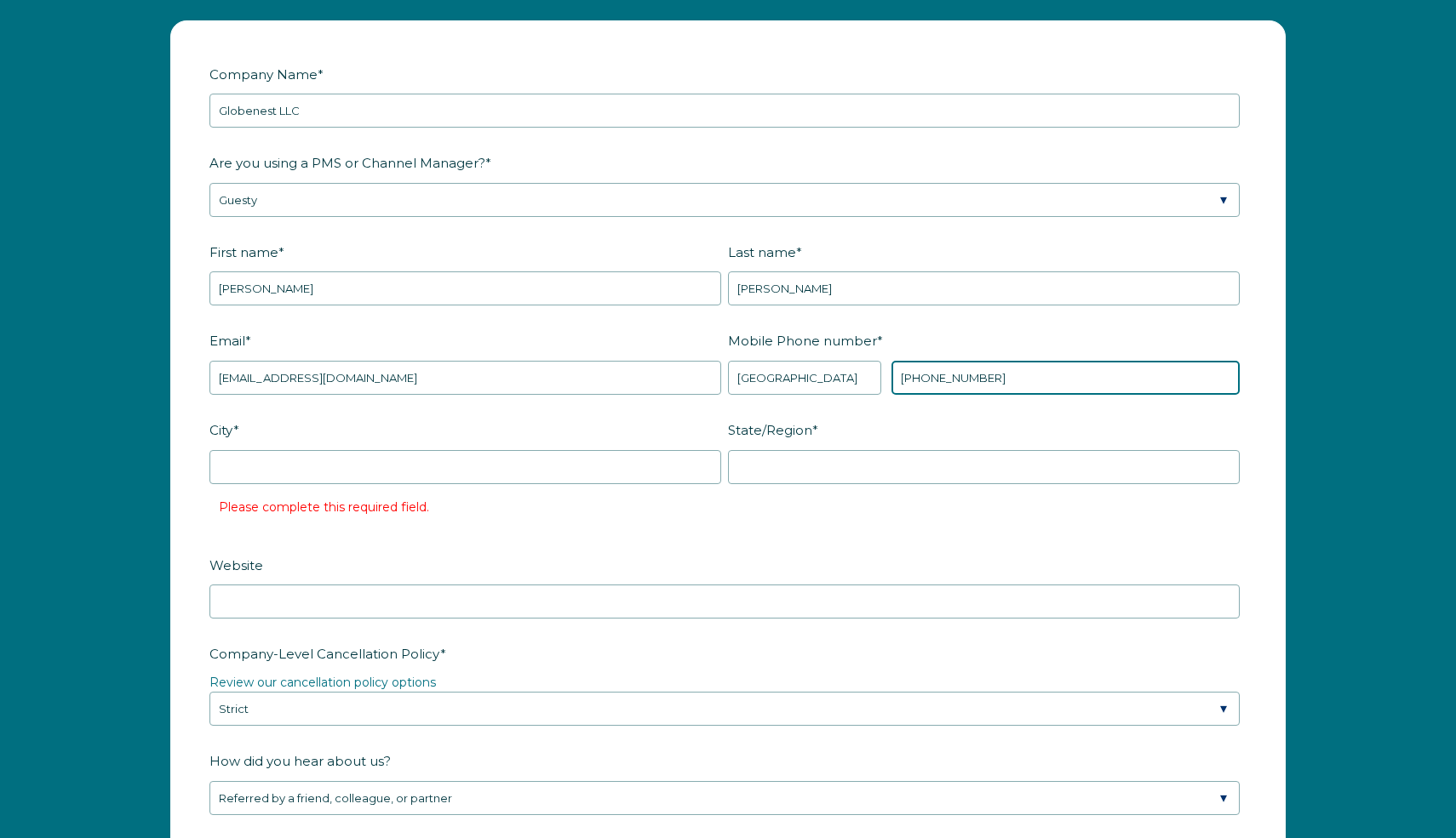
type input "[PHONE_NUMBER]"
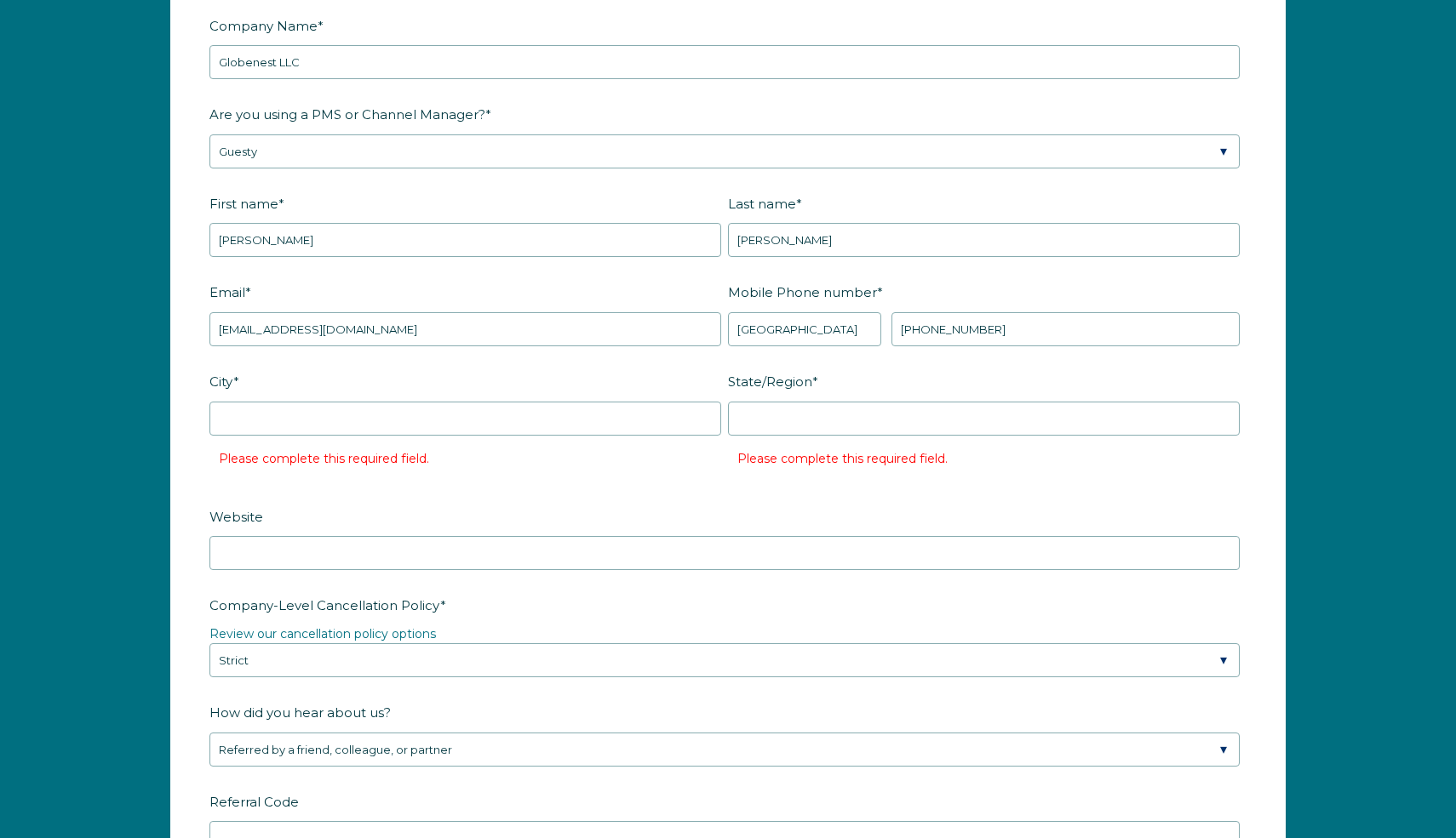
scroll to position [2261, 0]
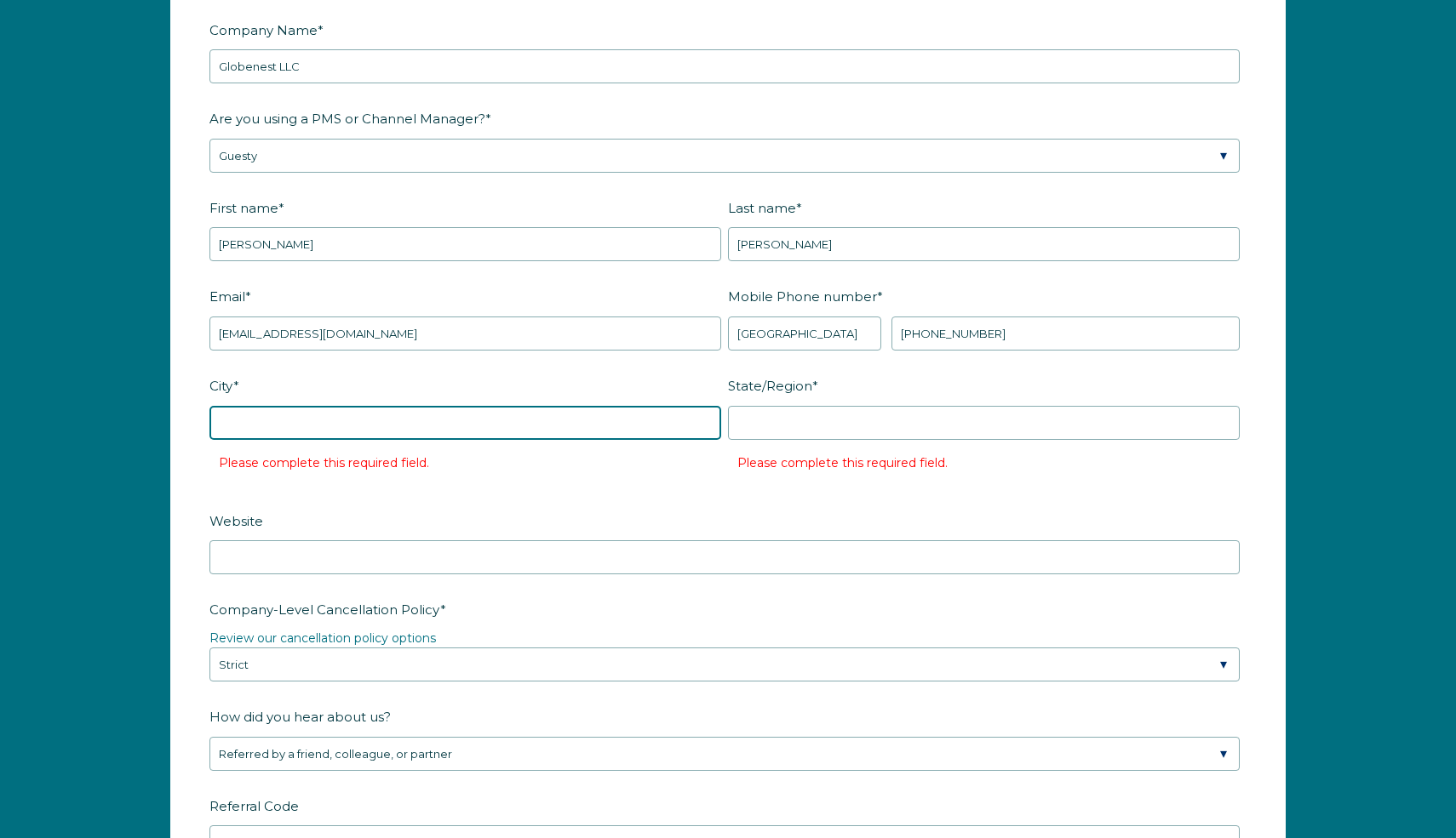
click at [525, 434] on input "City *" at bounding box center [465, 423] width 512 height 34
click at [527, 374] on label "City *" at bounding box center [468, 385] width 518 height 30
click at [527, 406] on input "City *" at bounding box center [465, 423] width 512 height 34
type input "N"
type input "[GEOGRAPHIC_DATA]"
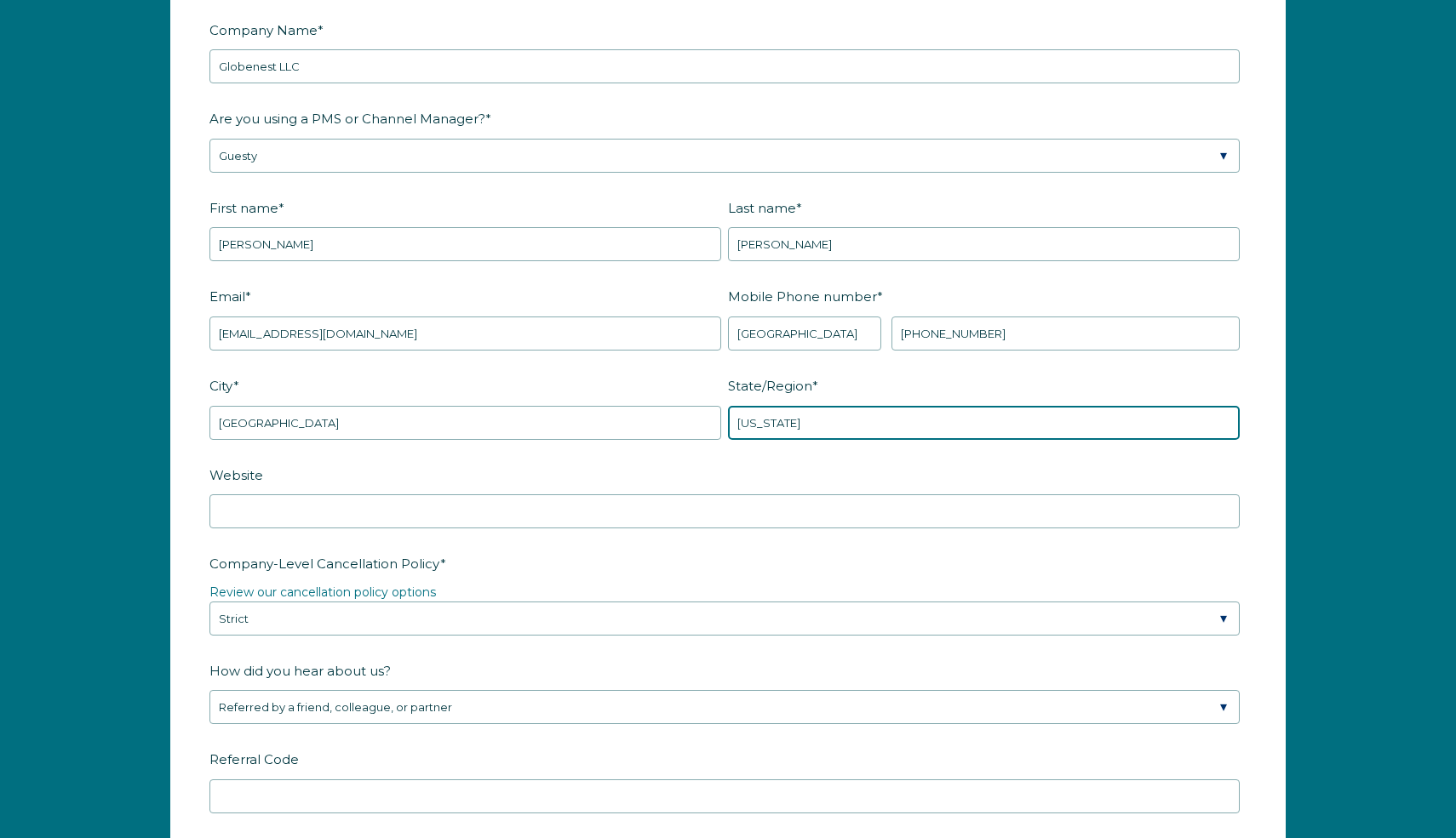
type input "[US_STATE]"
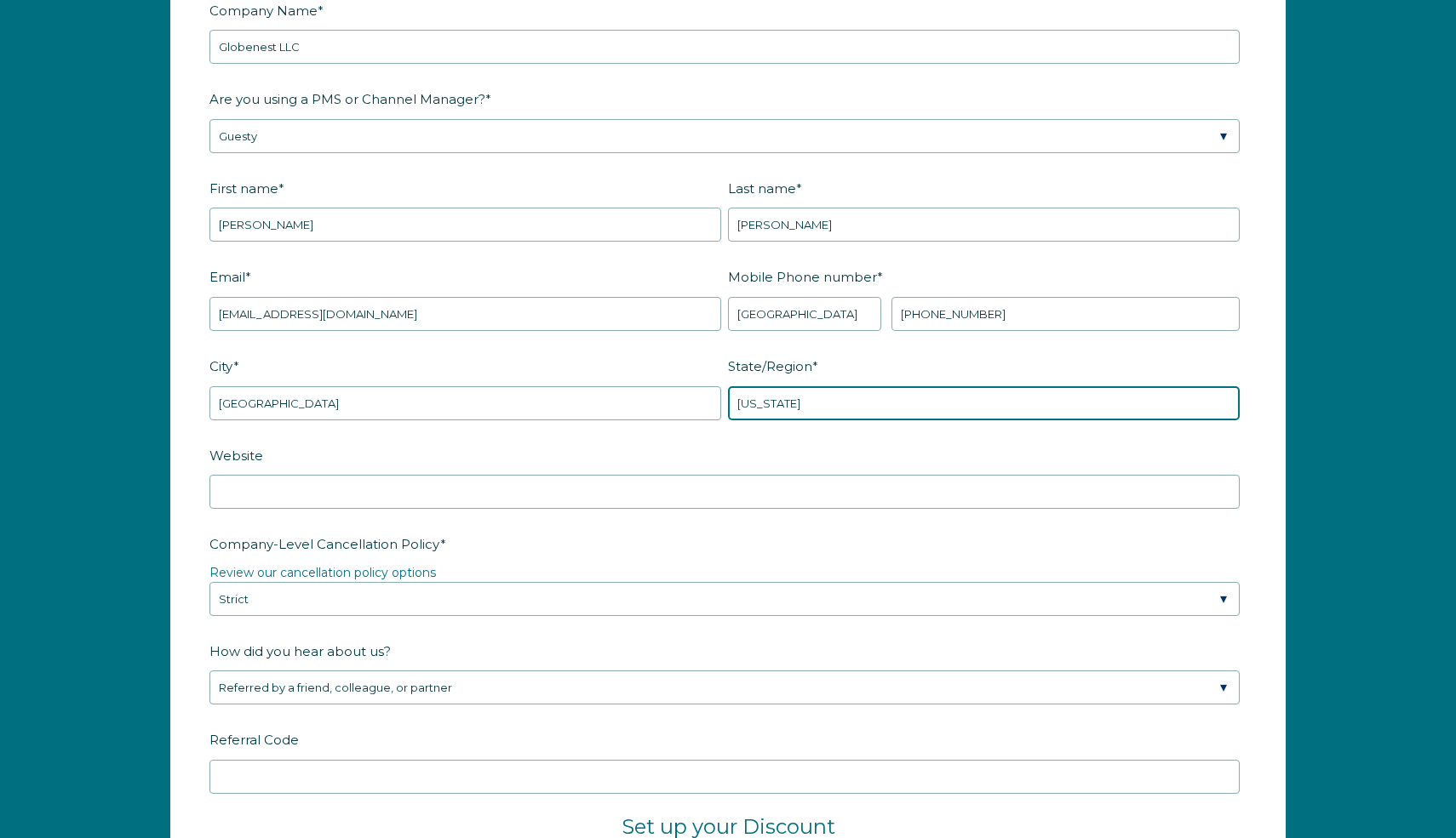
scroll to position [2274, 0]
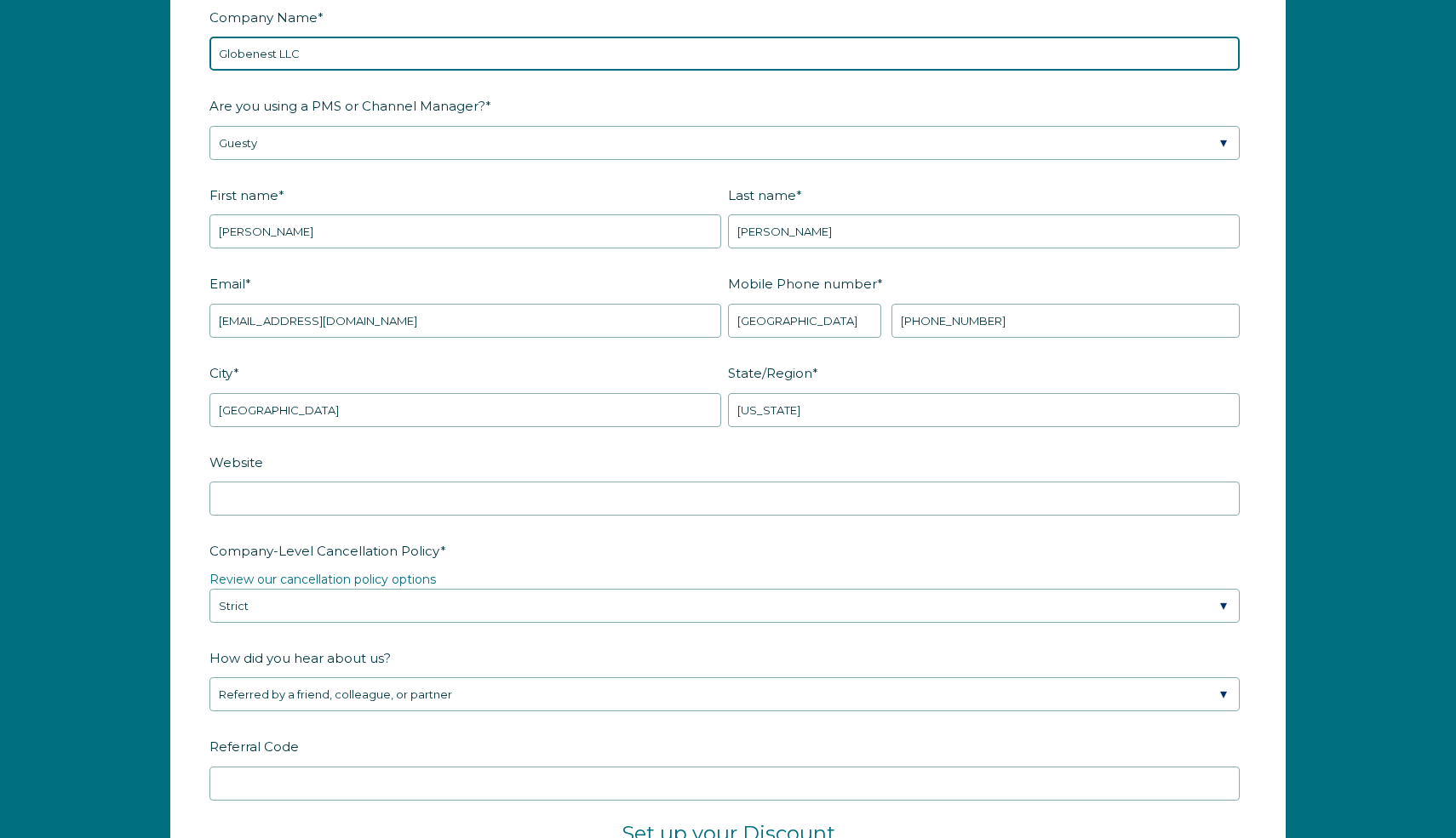
click at [279, 54] on input "Globenest LLC" at bounding box center [724, 53] width 1030 height 34
type input "N"
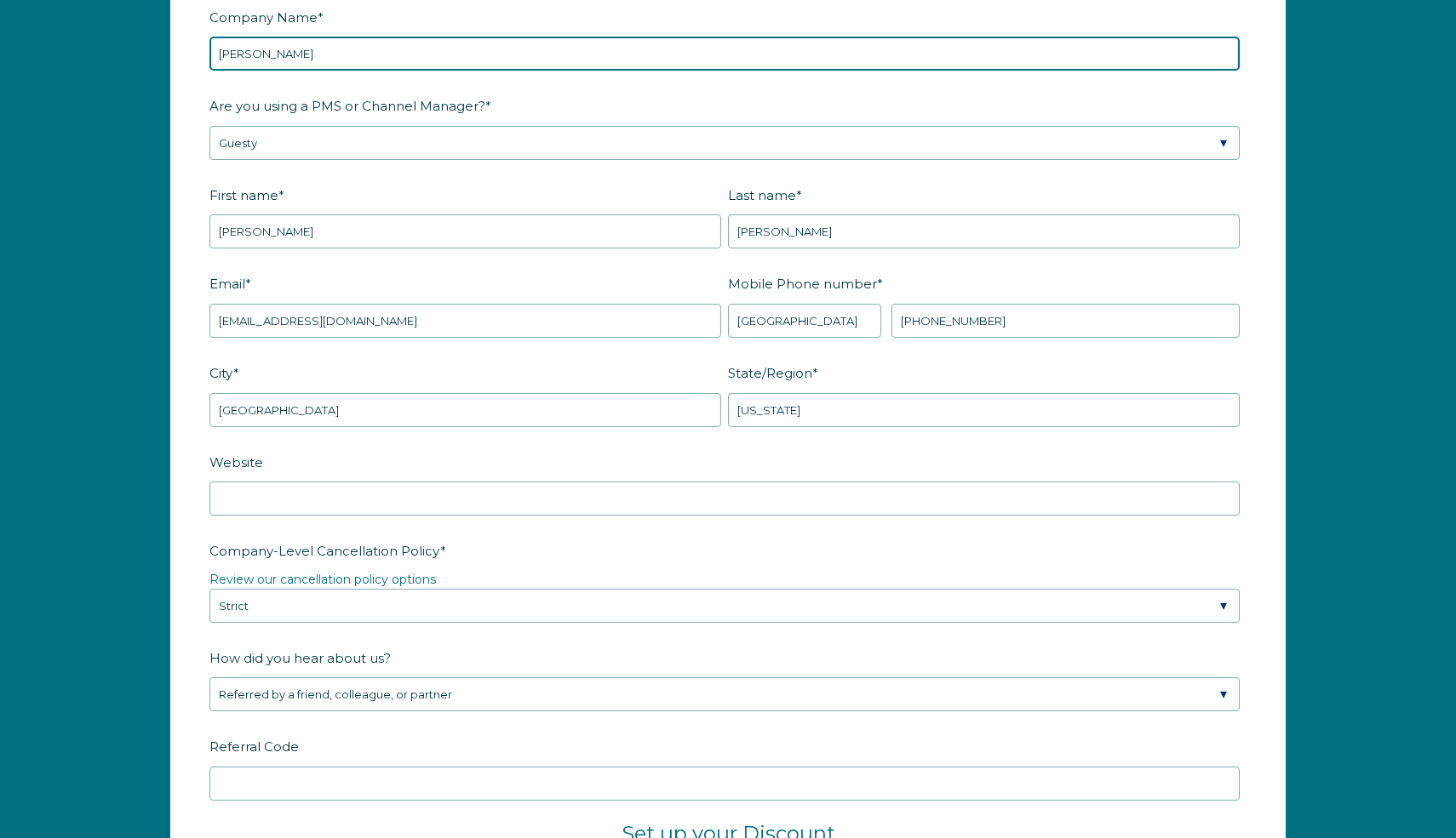
click at [292, 53] on input "[PERSON_NAME]" at bounding box center [724, 53] width 1030 height 34
type input "[PERSON_NAME] Ventures Global Enterprise LLC"
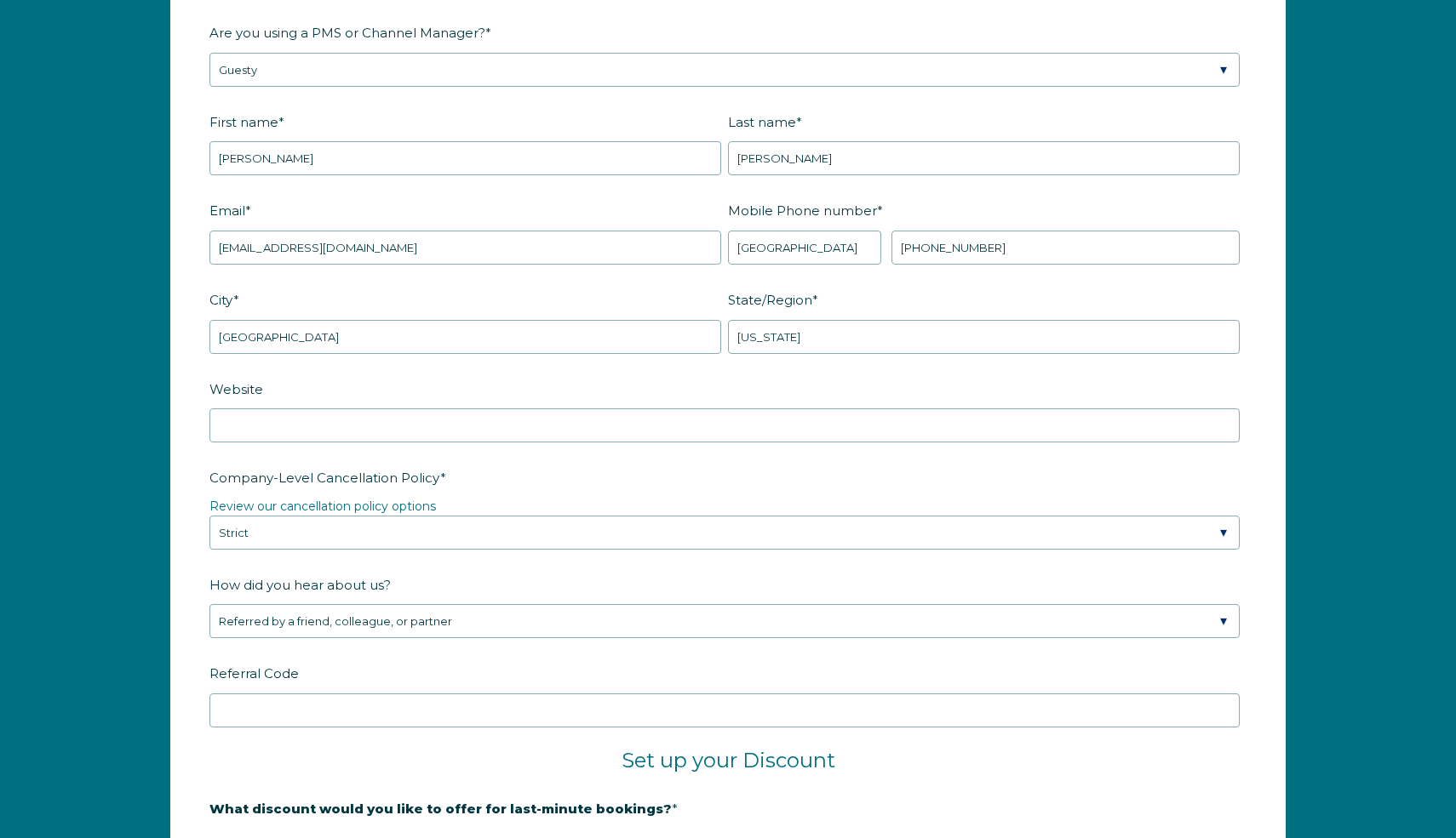
scroll to position [2358, 0]
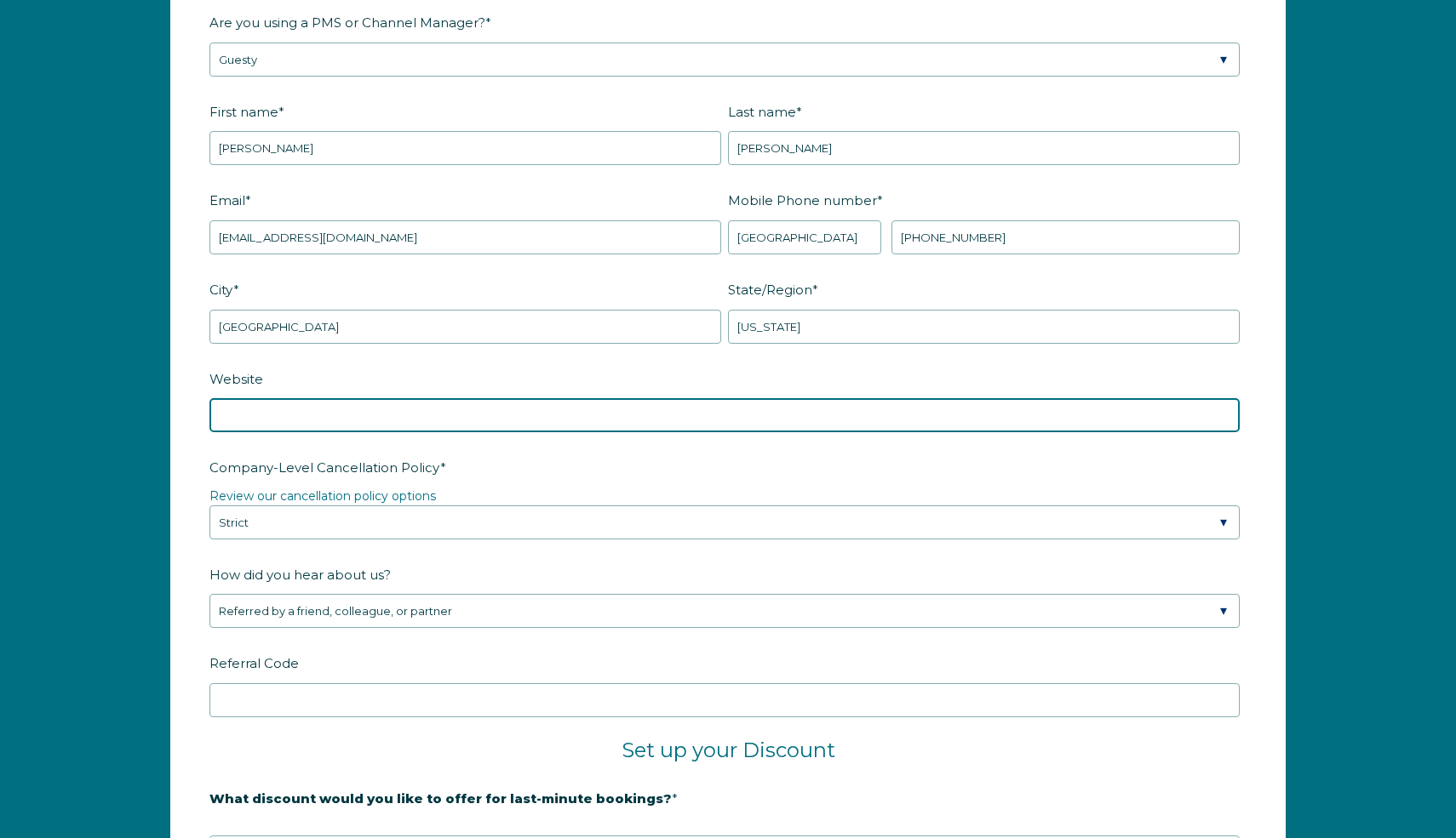
click at [417, 409] on input "Website" at bounding box center [724, 414] width 1030 height 34
type input "g"
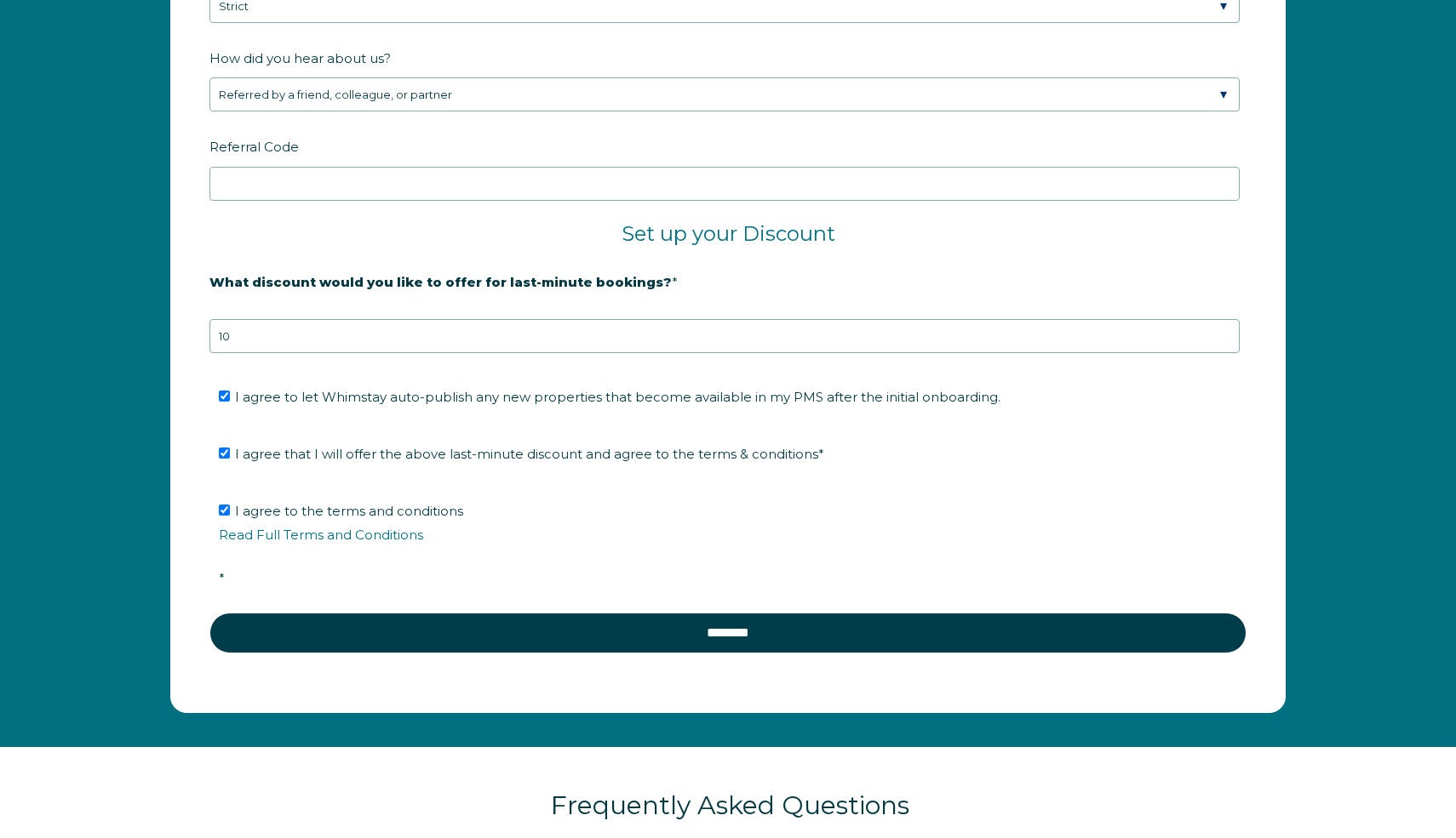
scroll to position [2878, 0]
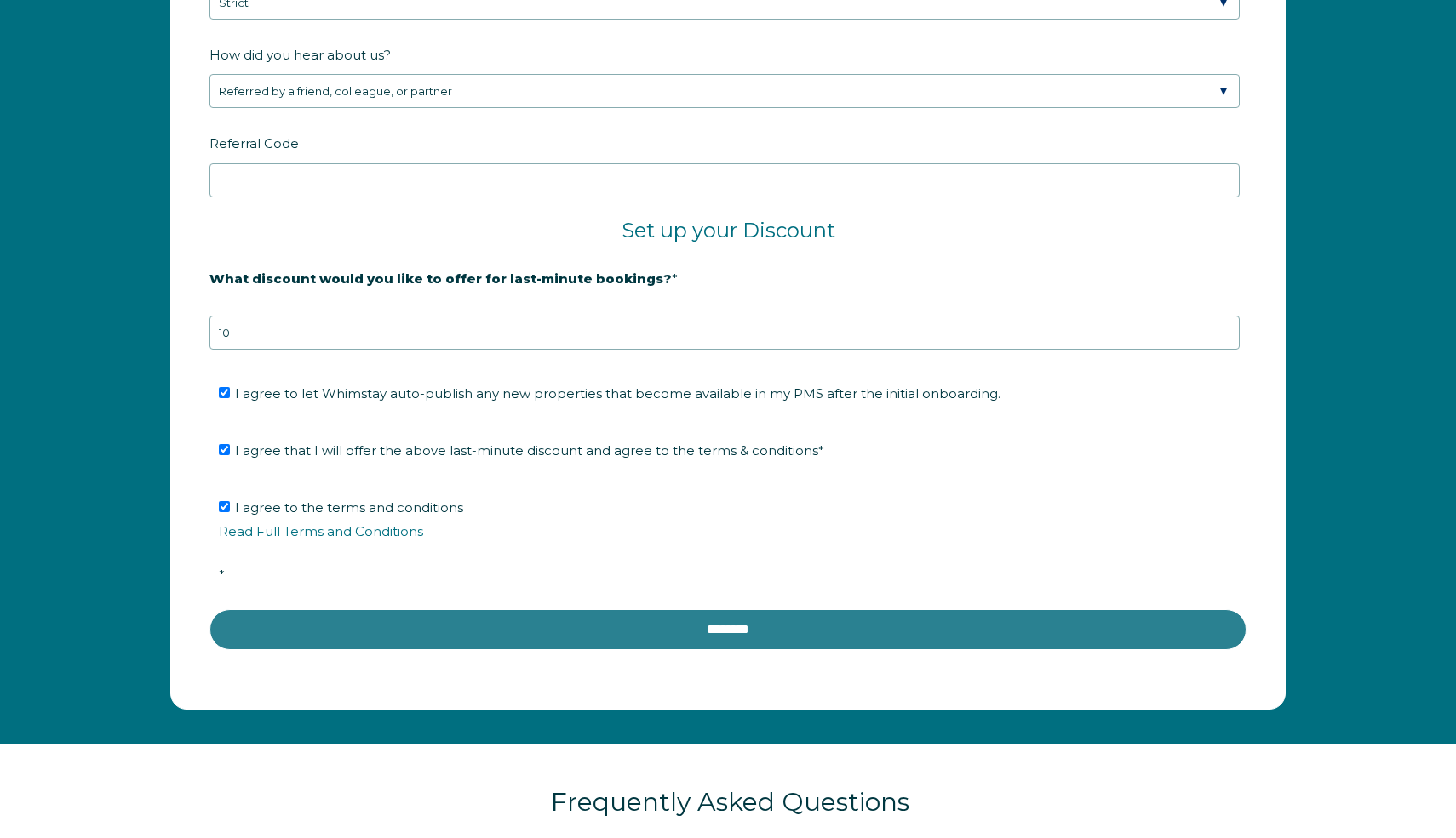
type input "[DOMAIN_NAME]"
click at [506, 624] on input "********" at bounding box center [728, 630] width 1038 height 41
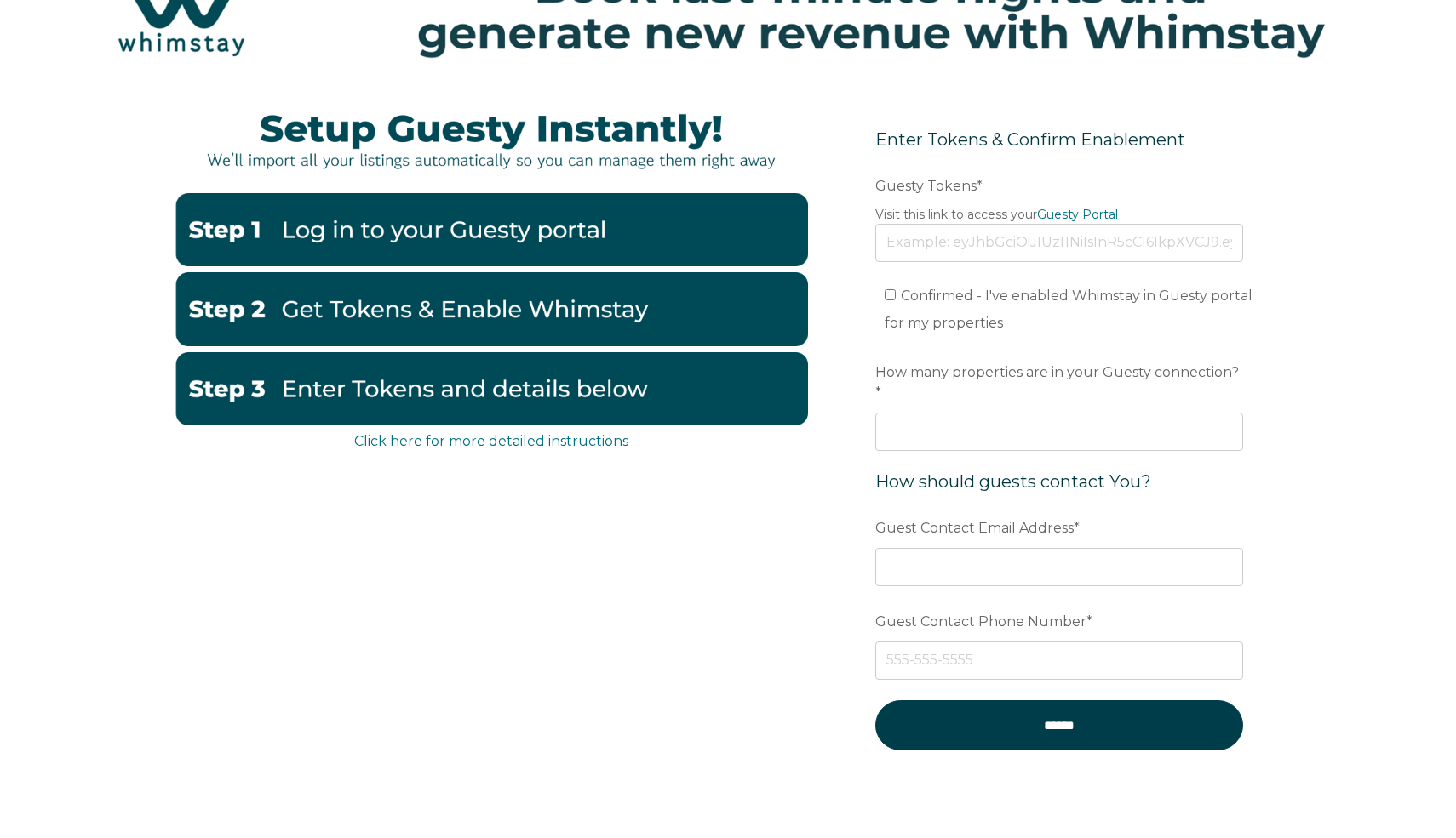
scroll to position [193, 0]
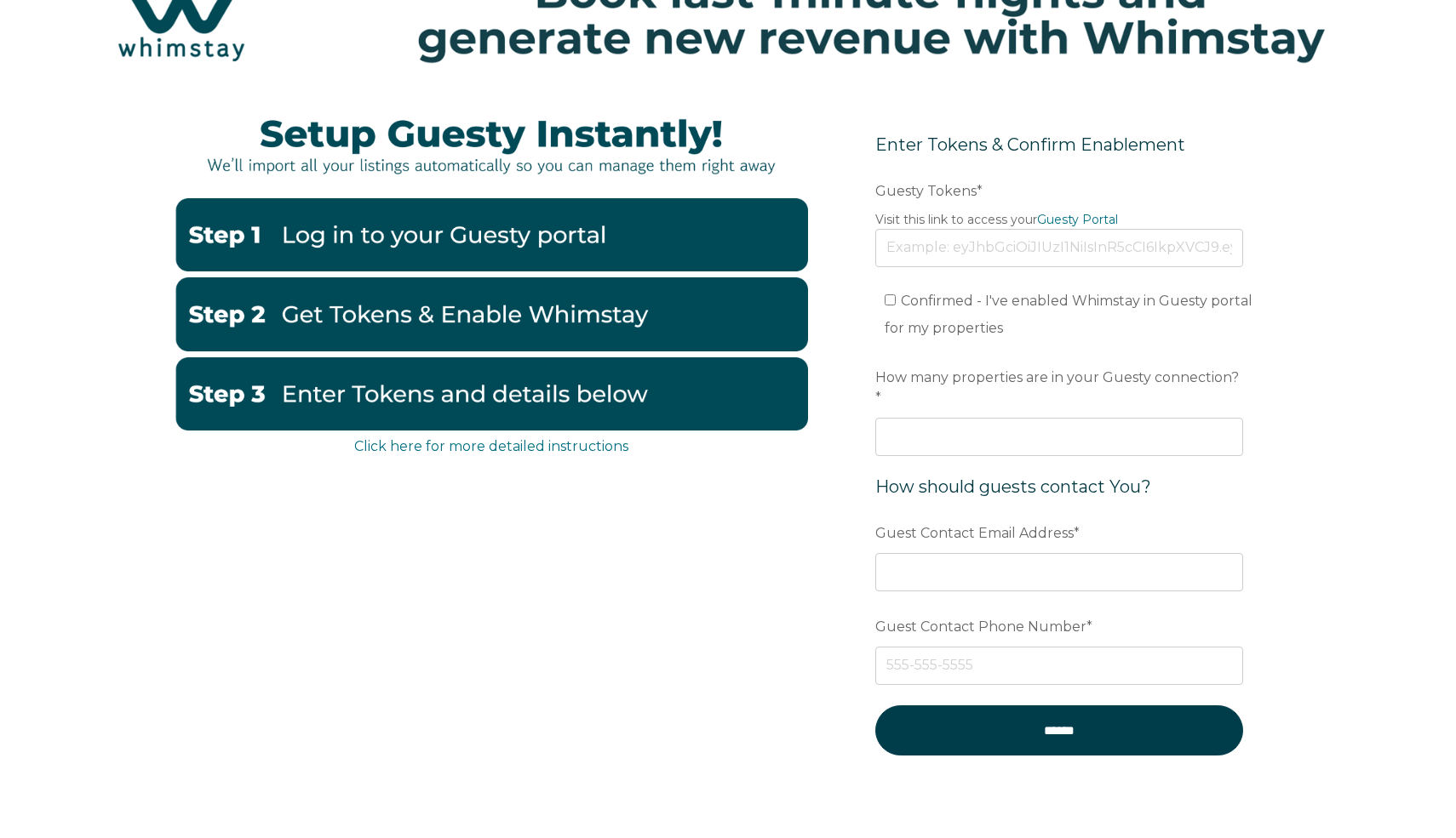
click at [936, 211] on legend "Visit this link to access your Guesty Portal" at bounding box center [1059, 220] width 368 height 18
click at [886, 296] on input "Confirmed - I've enabled Whimstay in Guesty portal for my properties" at bounding box center [890, 300] width 11 height 11
checkbox input "false"
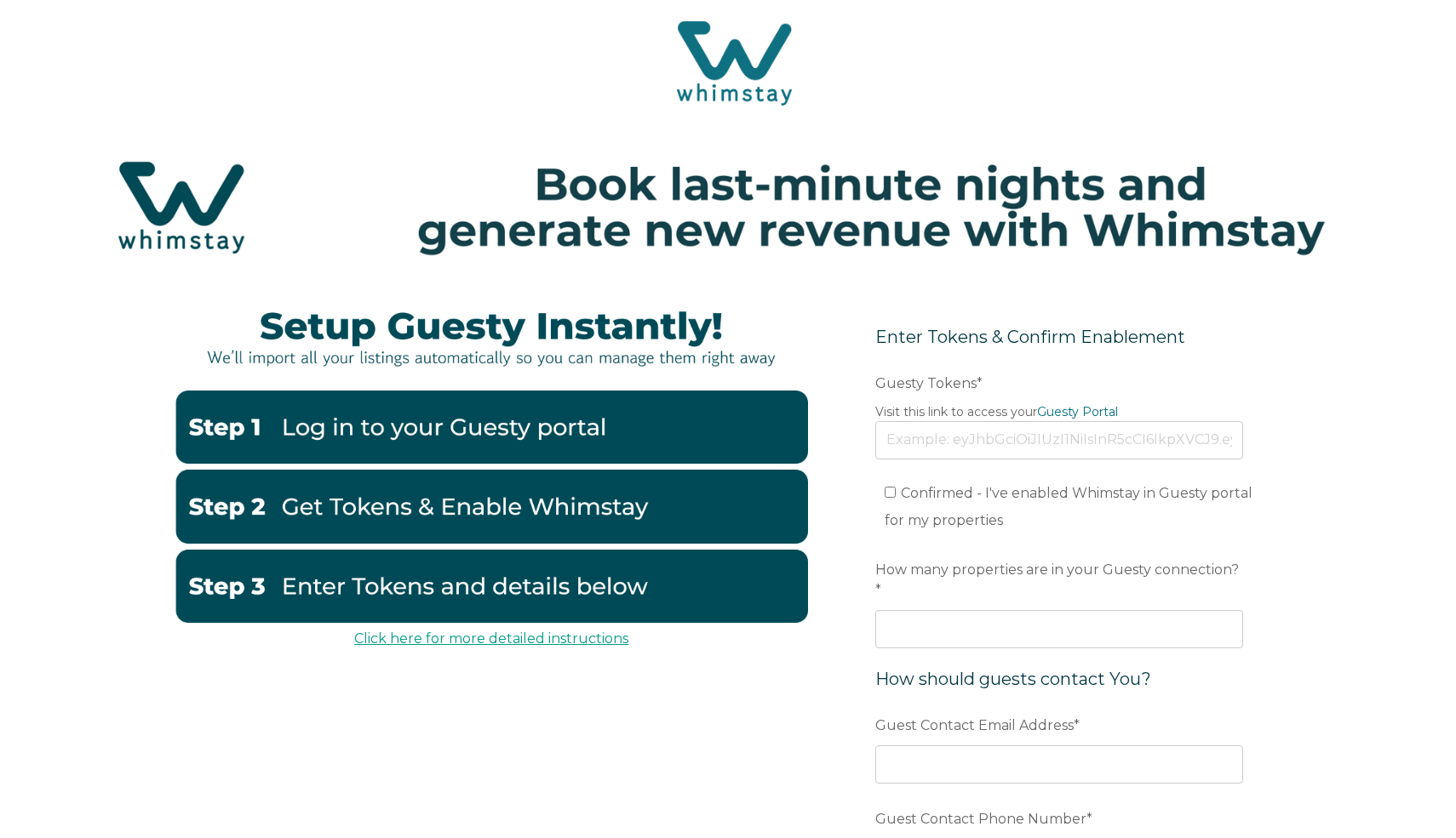
click at [489, 636] on link "Click here for more detailed instructions" at bounding box center [492, 639] width 275 height 16
click at [513, 571] on img at bounding box center [491, 586] width 634 height 74
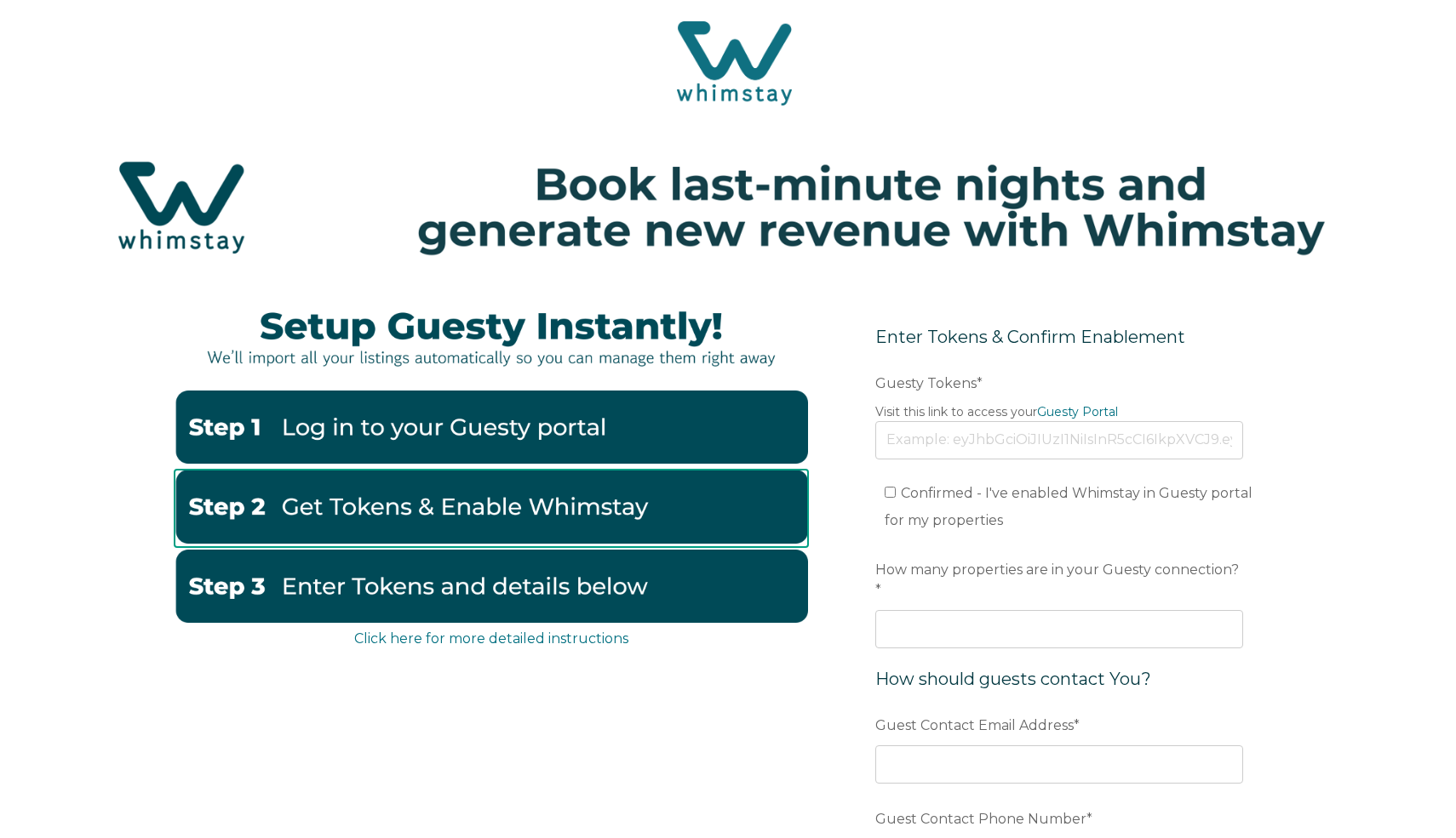
click at [518, 511] on img at bounding box center [491, 506] width 634 height 74
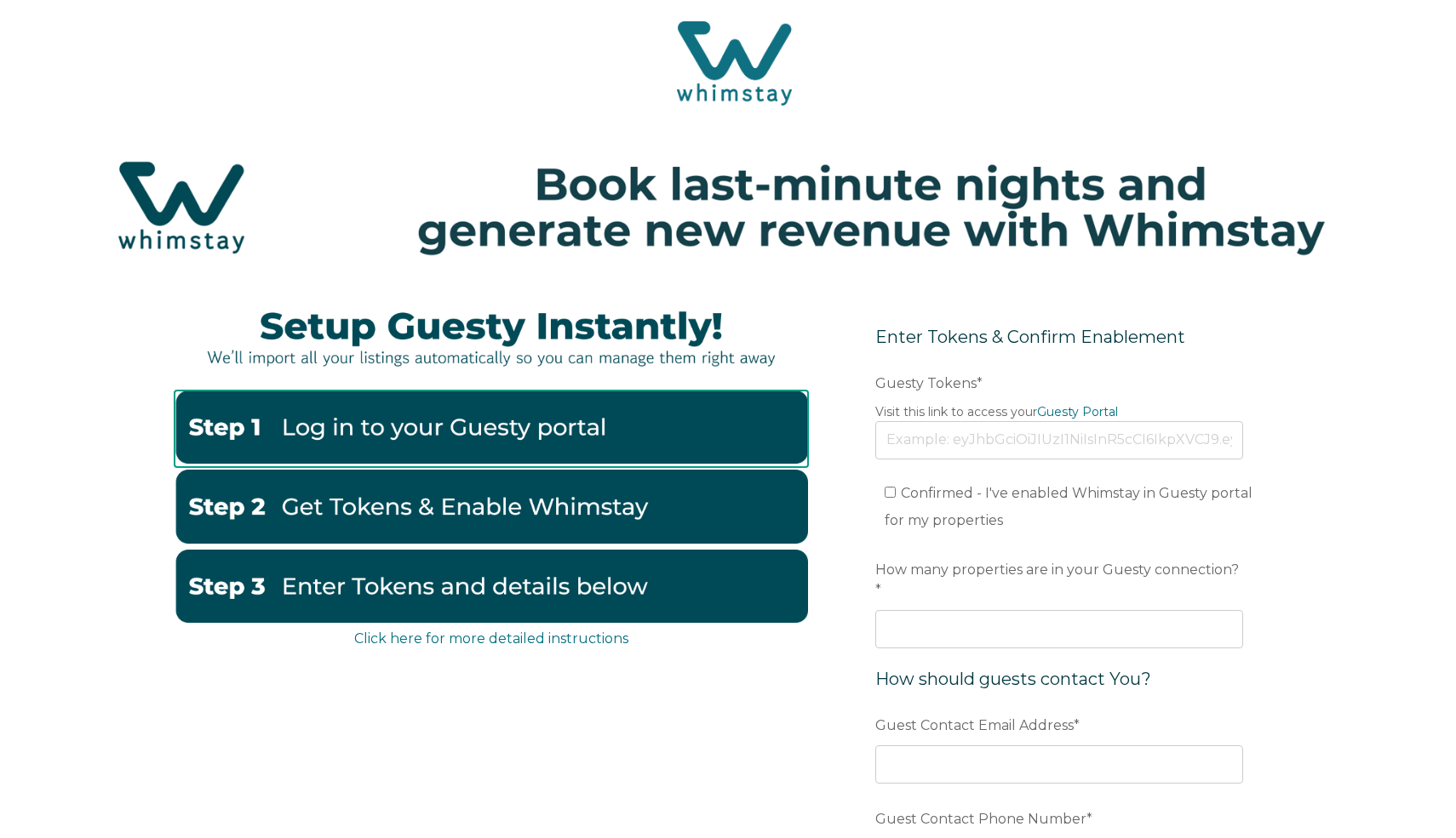
click at [450, 430] on img at bounding box center [491, 427] width 634 height 74
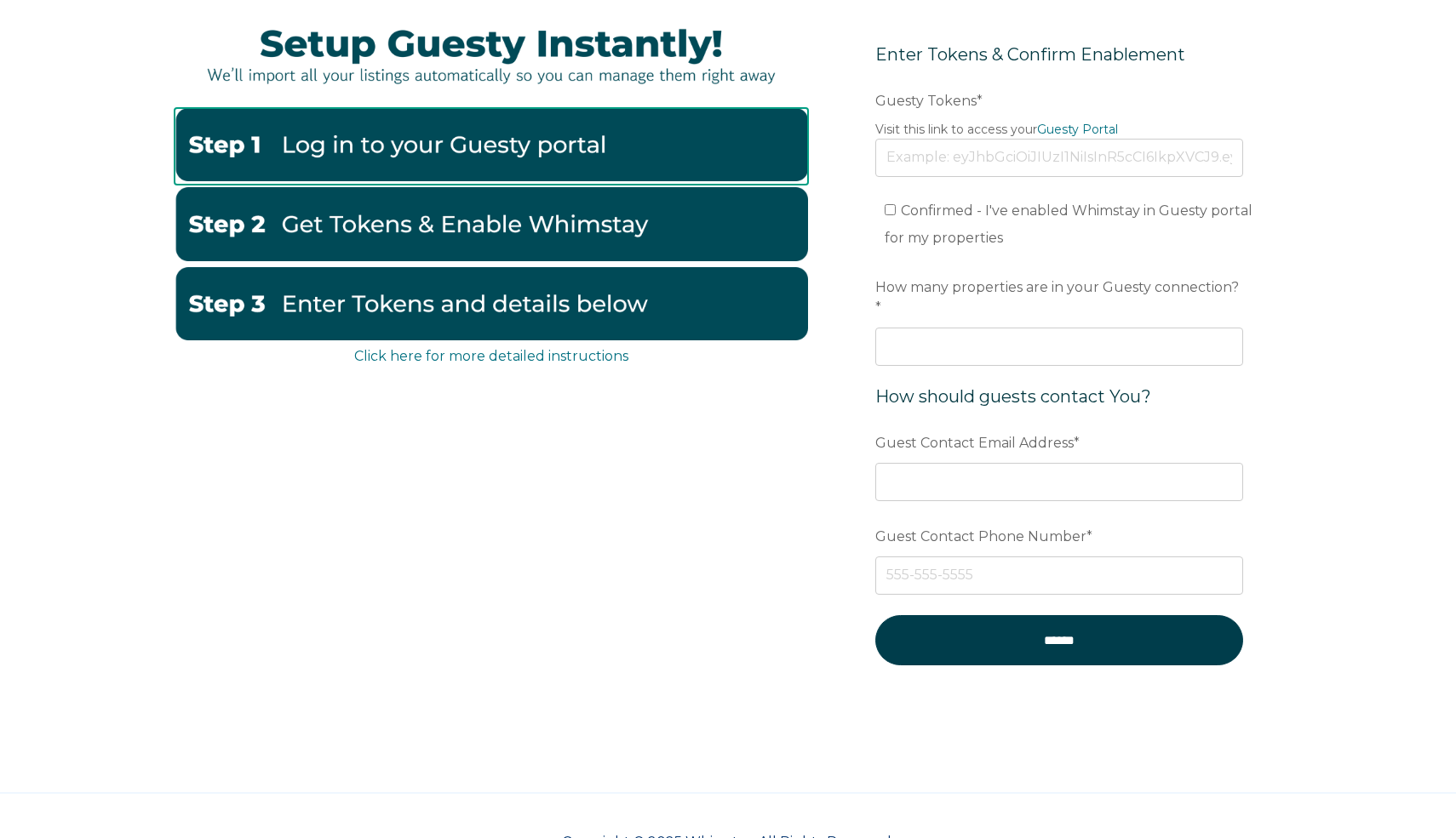
scroll to position [284, 0]
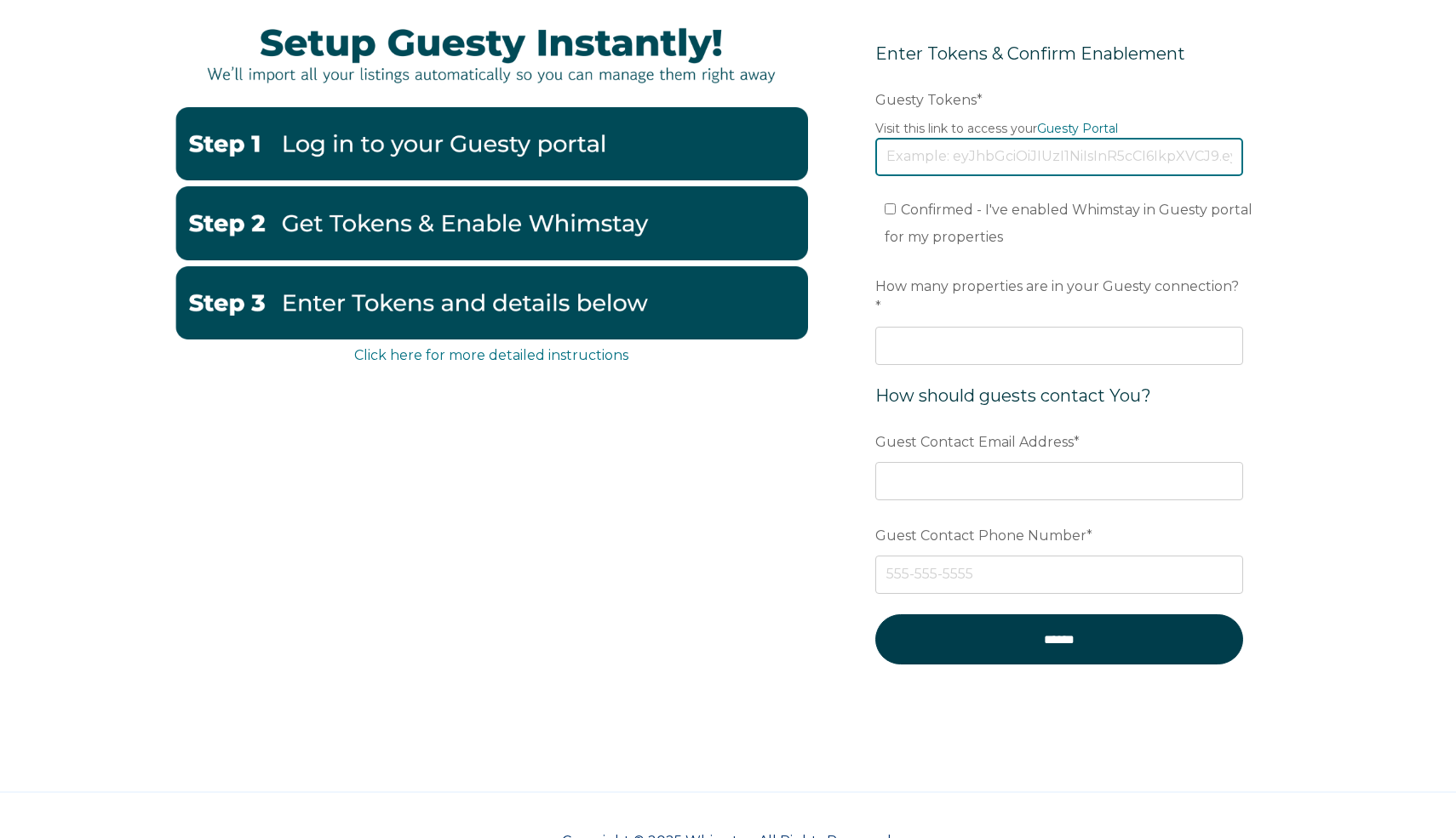
click at [959, 165] on input "Guesty Tokens *" at bounding box center [1059, 156] width 368 height 37
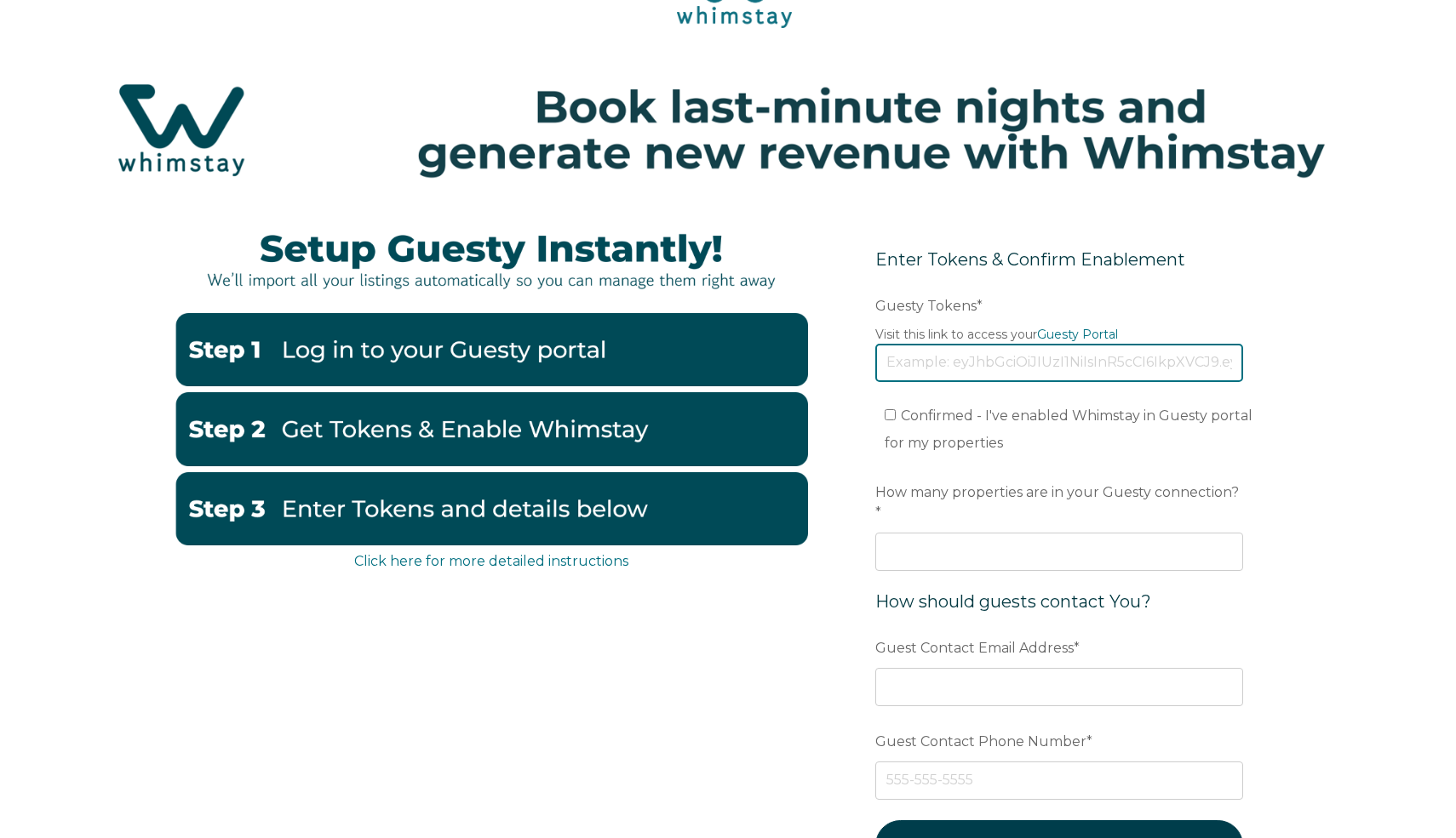
scroll to position [0, 0]
